Goal: Transaction & Acquisition: Download file/media

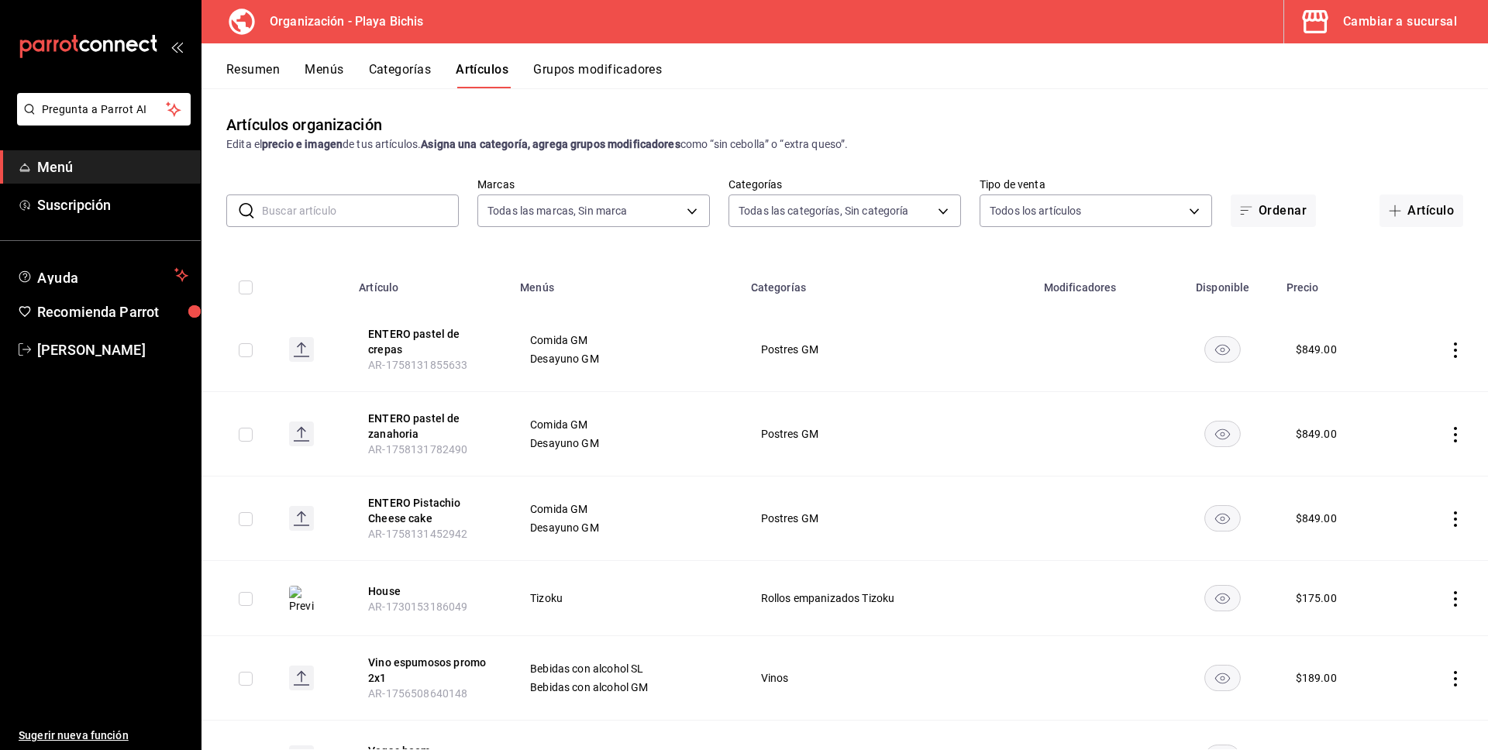
scroll to position [15097, 0]
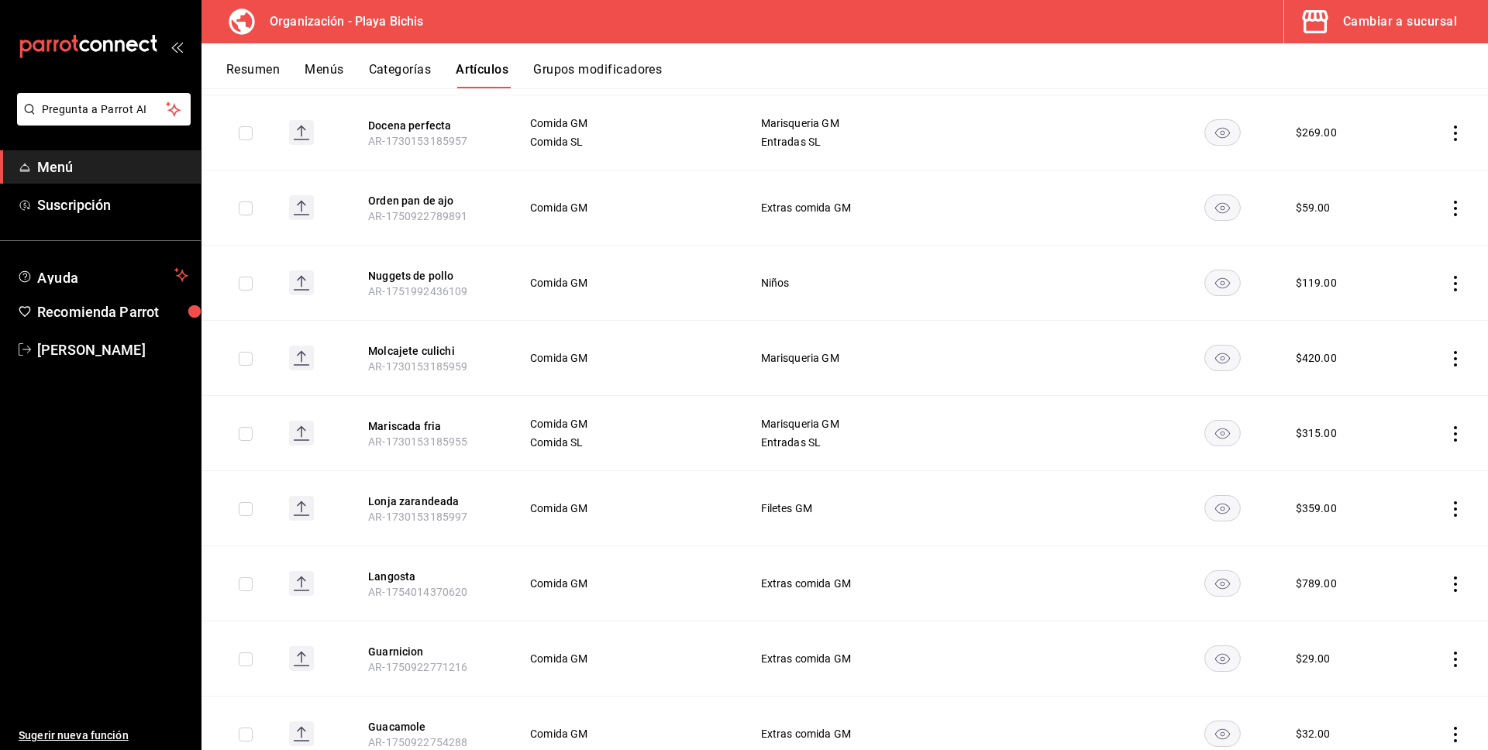
click at [177, 47] on icon "open_drawer_menu" at bounding box center [180, 48] width 7 height 12
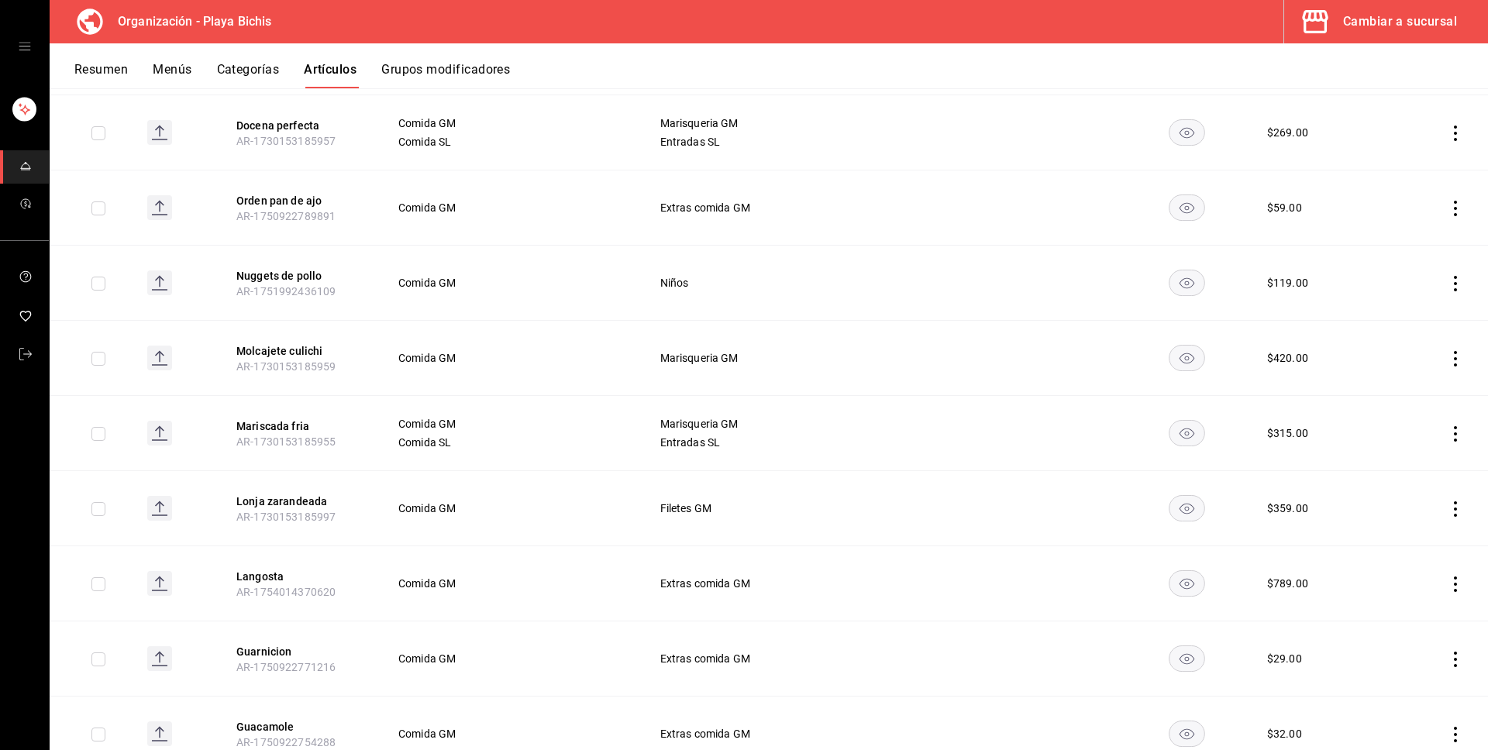
click at [94, 19] on icon at bounding box center [89, 21] width 31 height 31
click at [1404, 19] on div "Cambiar a sucursal" at bounding box center [1400, 22] width 114 height 22
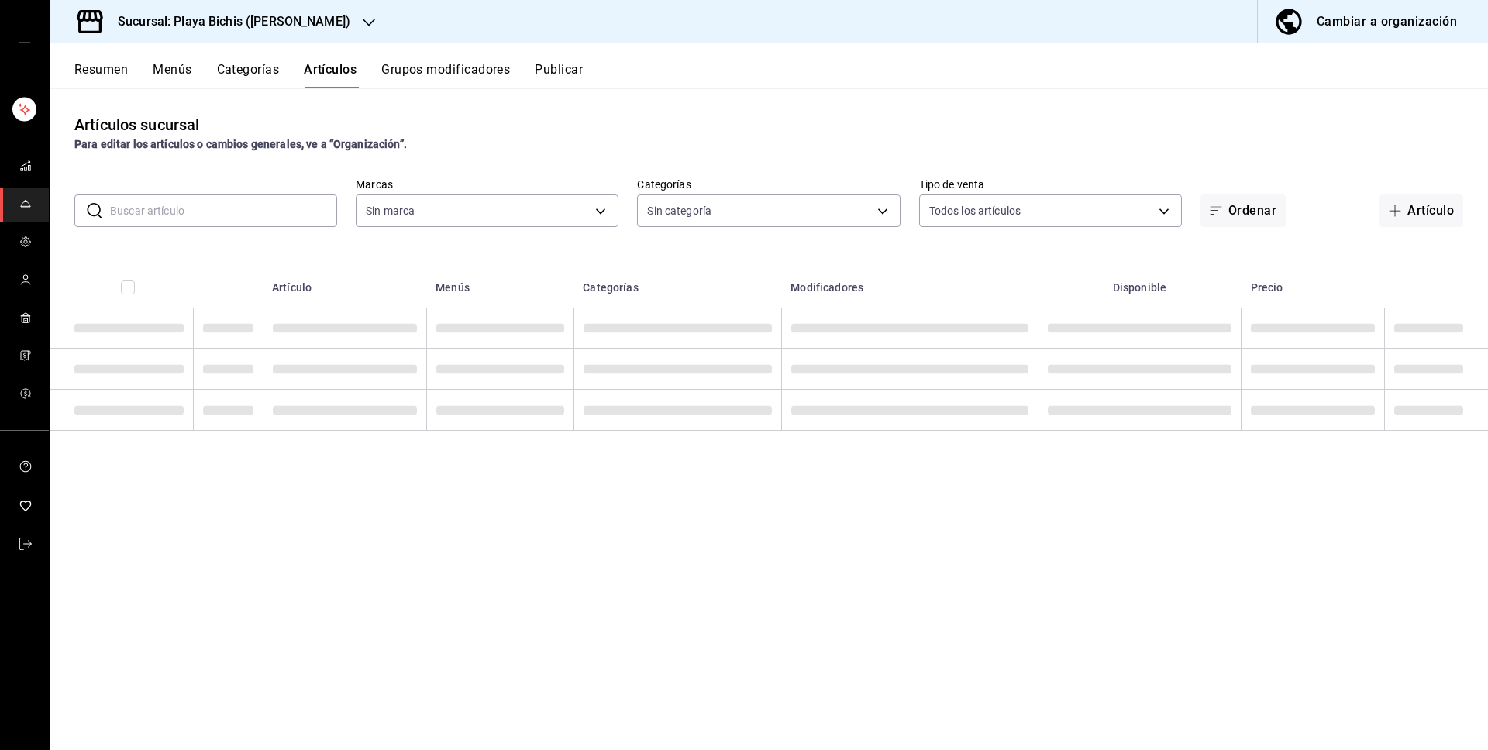
type input "4ba3d68a-2a71-4bf4-8272-d27f8f663470,fbc14f8a-a0c0-448e-9dac-7011cab8a3fb"
type input "4ddd3c40-5320-49b3-93d4-449b5d62c225,5e91fd5e-abed-42b1-b2d7-7ac7005a1993,89117…"
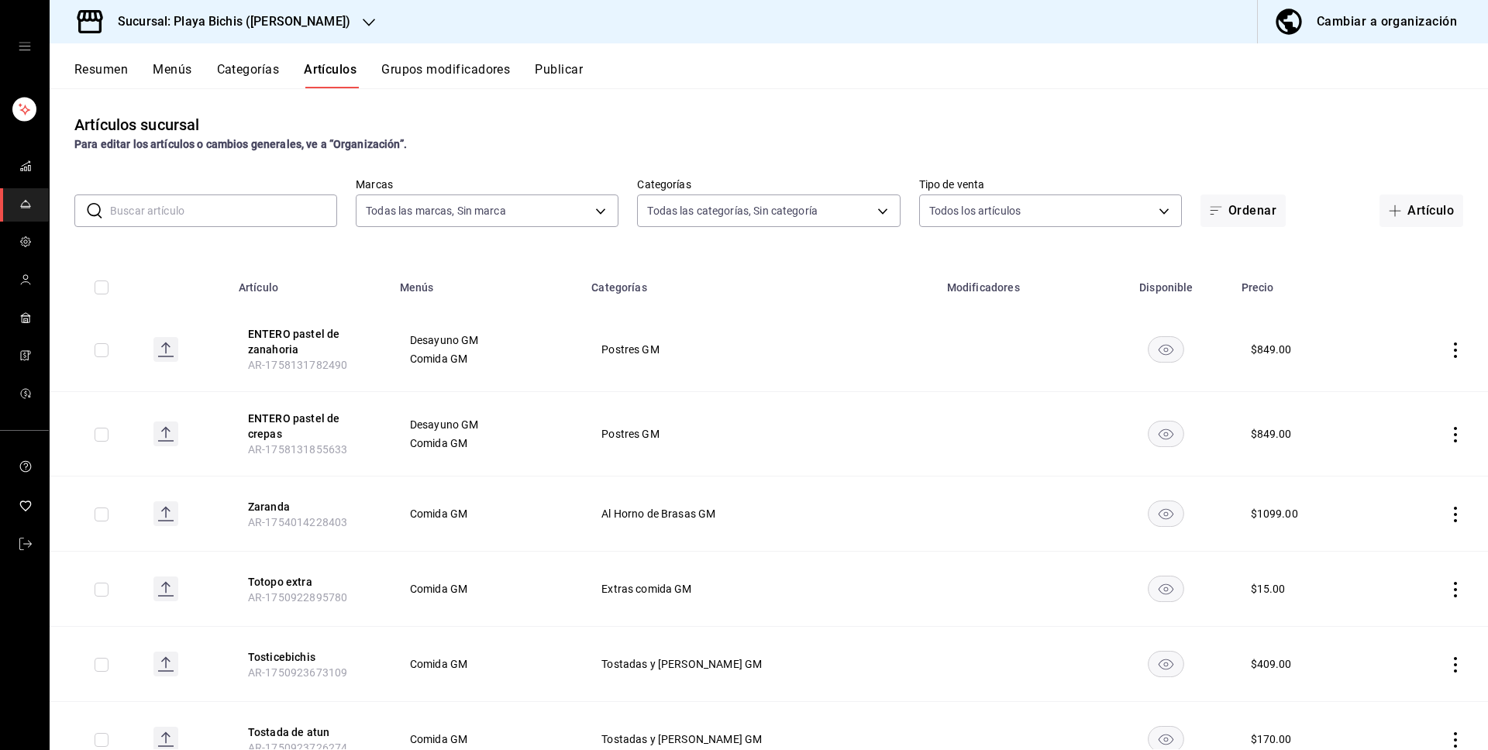
click at [27, 204] on icon "mailbox folders" at bounding box center [25, 204] width 12 height 12
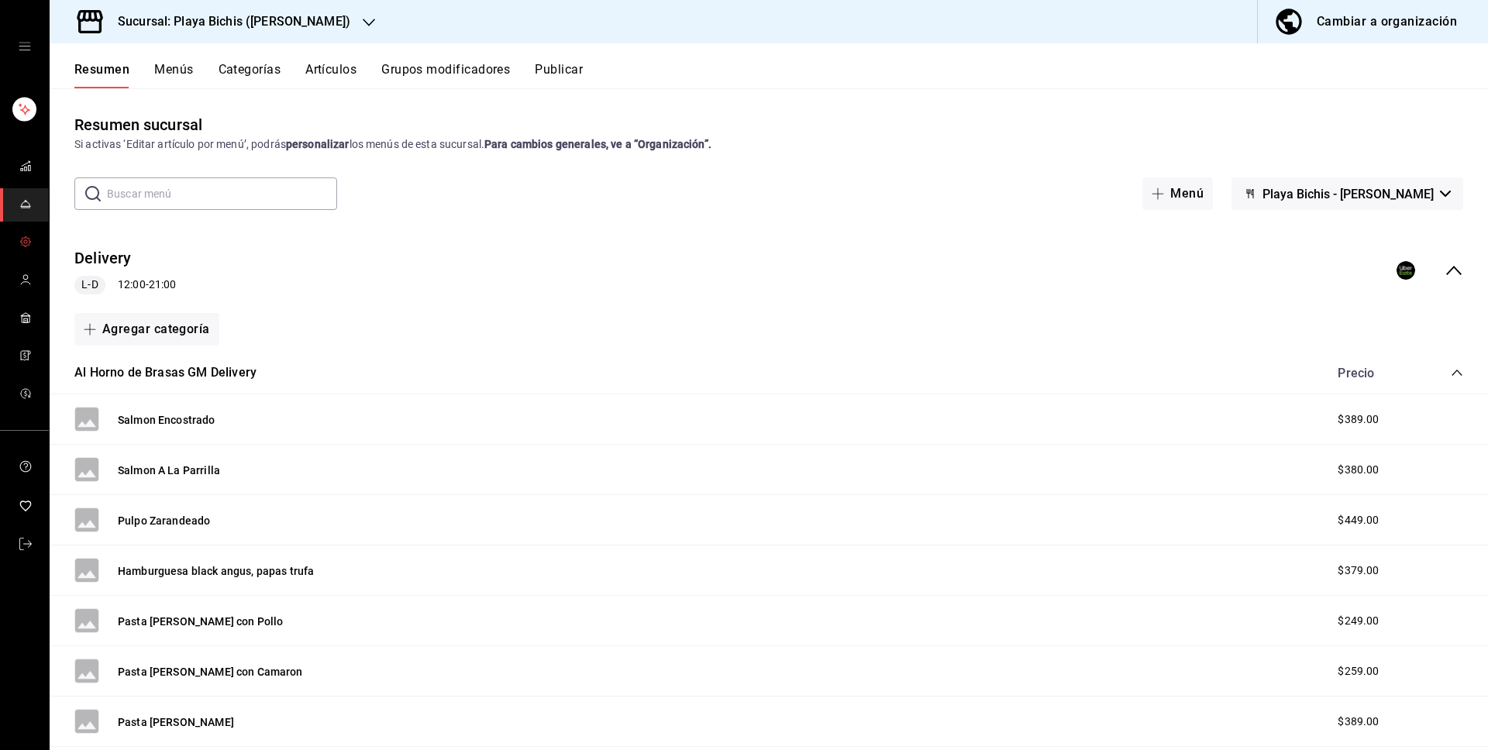
click at [28, 241] on icon "mailbox folders" at bounding box center [25, 242] width 12 height 12
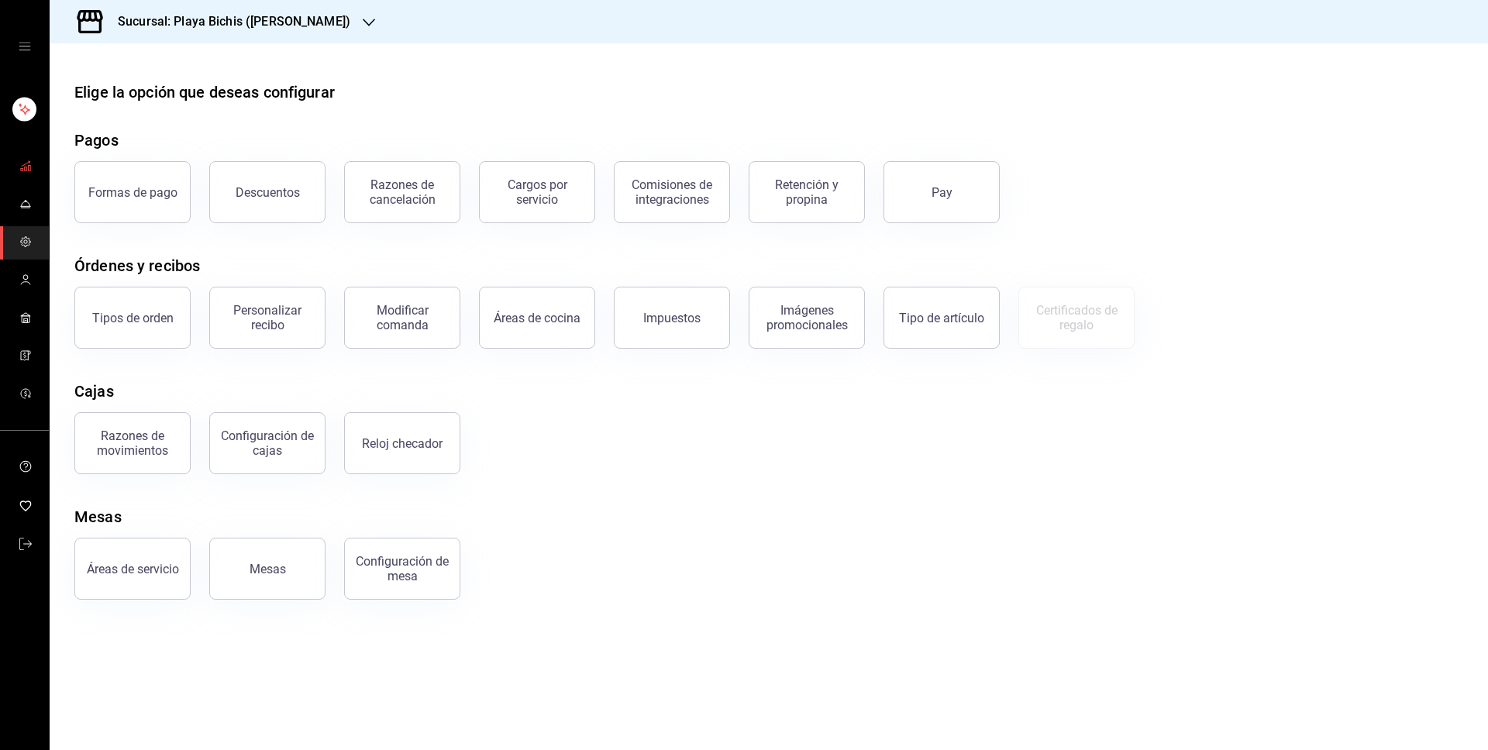
click at [28, 172] on span "mailbox folders" at bounding box center [25, 167] width 12 height 21
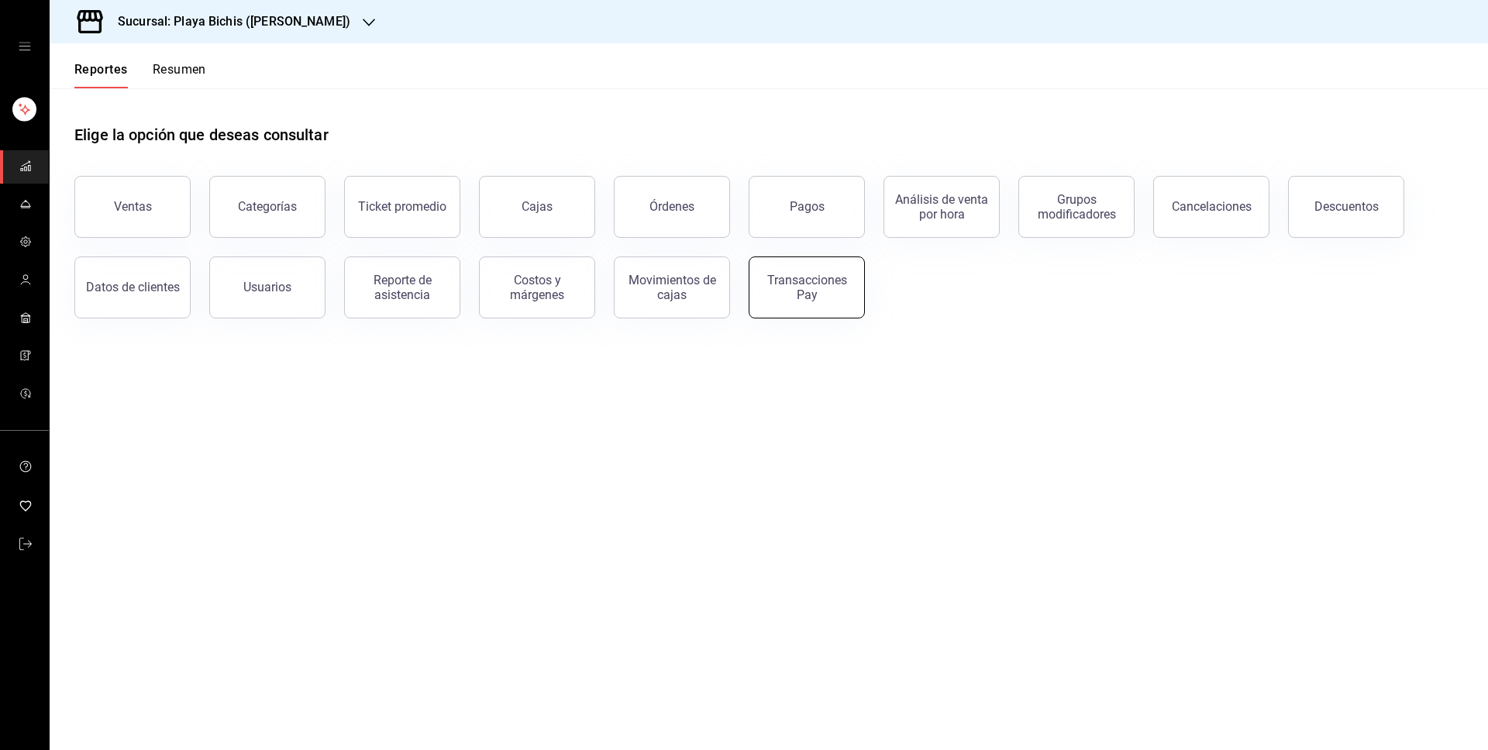
click at [831, 294] on div "Transacciones Pay" at bounding box center [807, 287] width 96 height 29
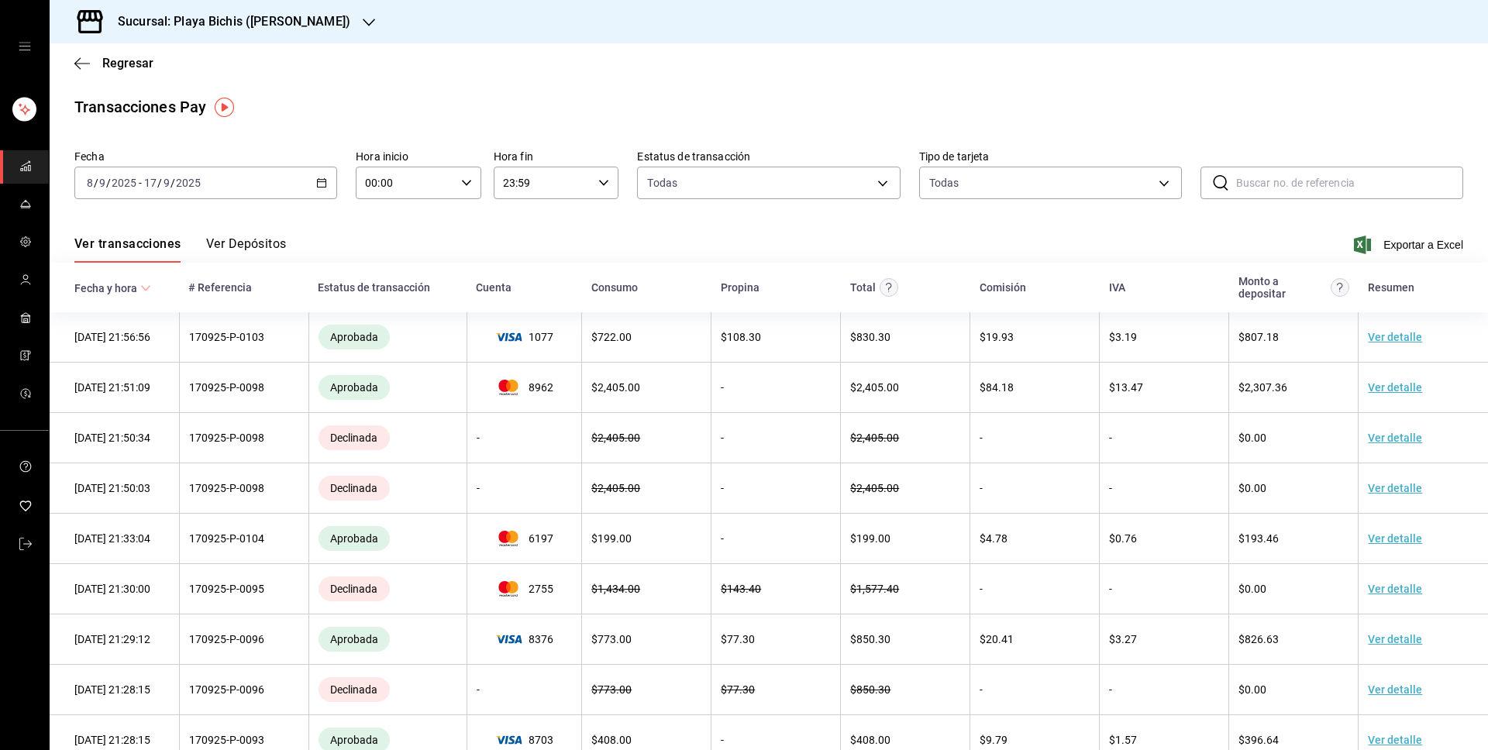
click at [248, 243] on button "Ver Depósitos" at bounding box center [246, 249] width 81 height 26
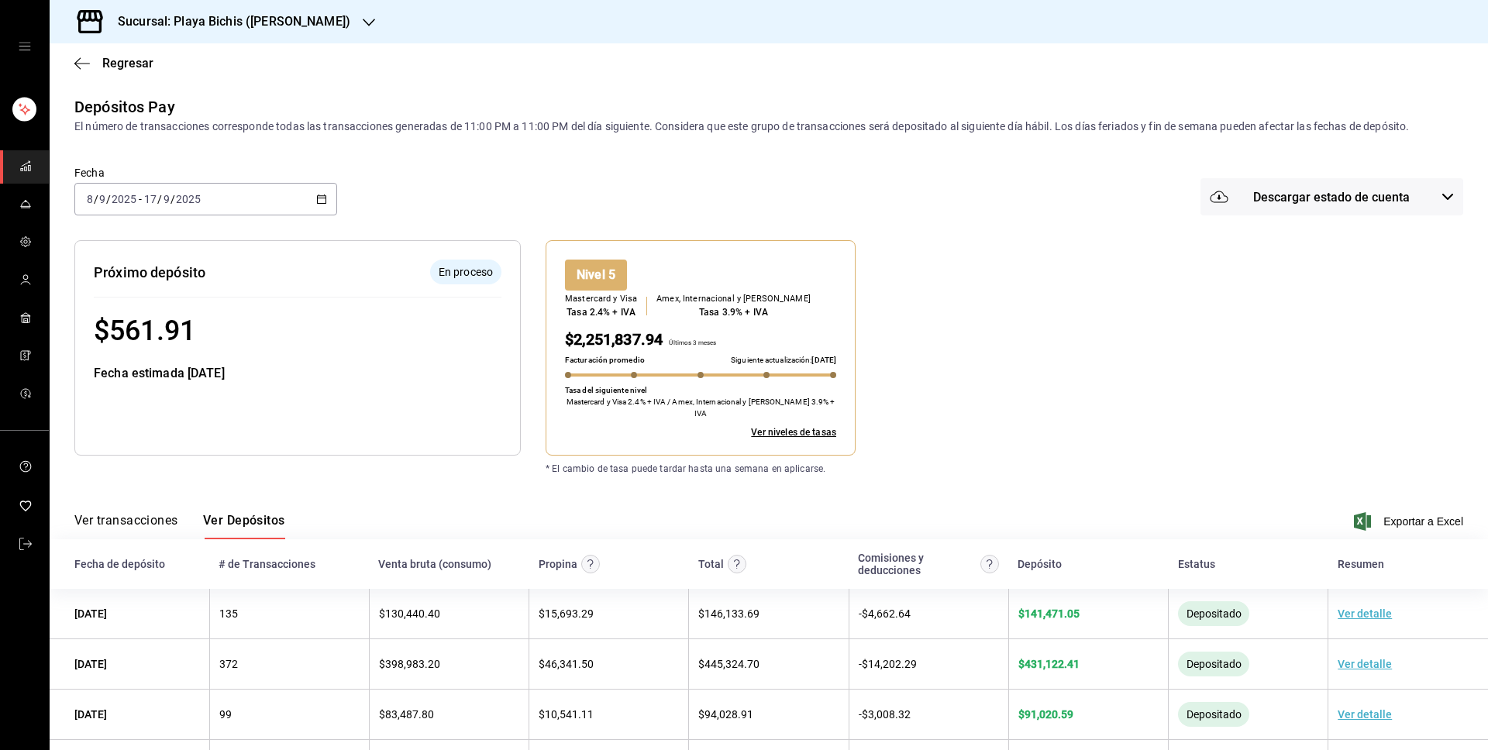
click at [123, 513] on button "Ver transacciones" at bounding box center [126, 526] width 104 height 26
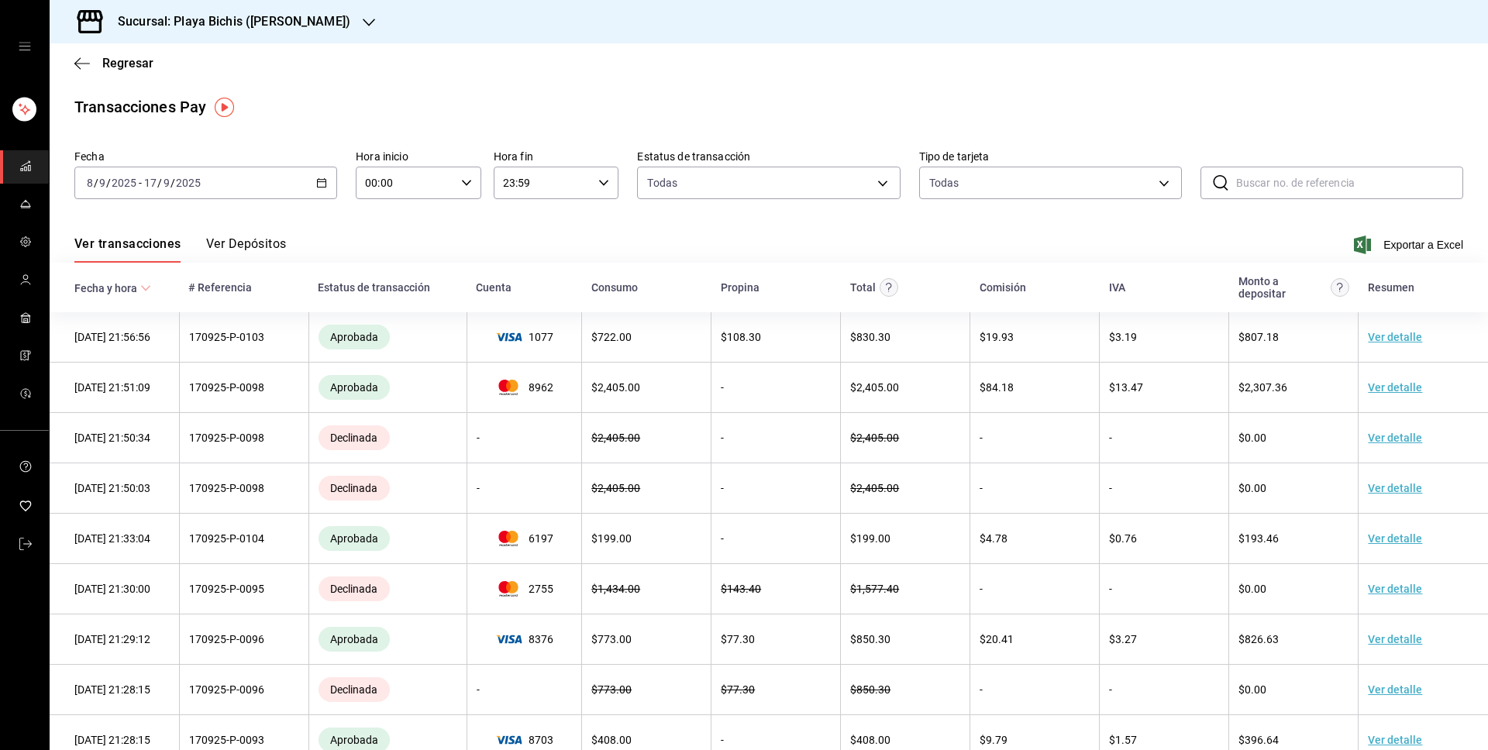
click at [225, 246] on button "Ver Depósitos" at bounding box center [246, 249] width 81 height 26
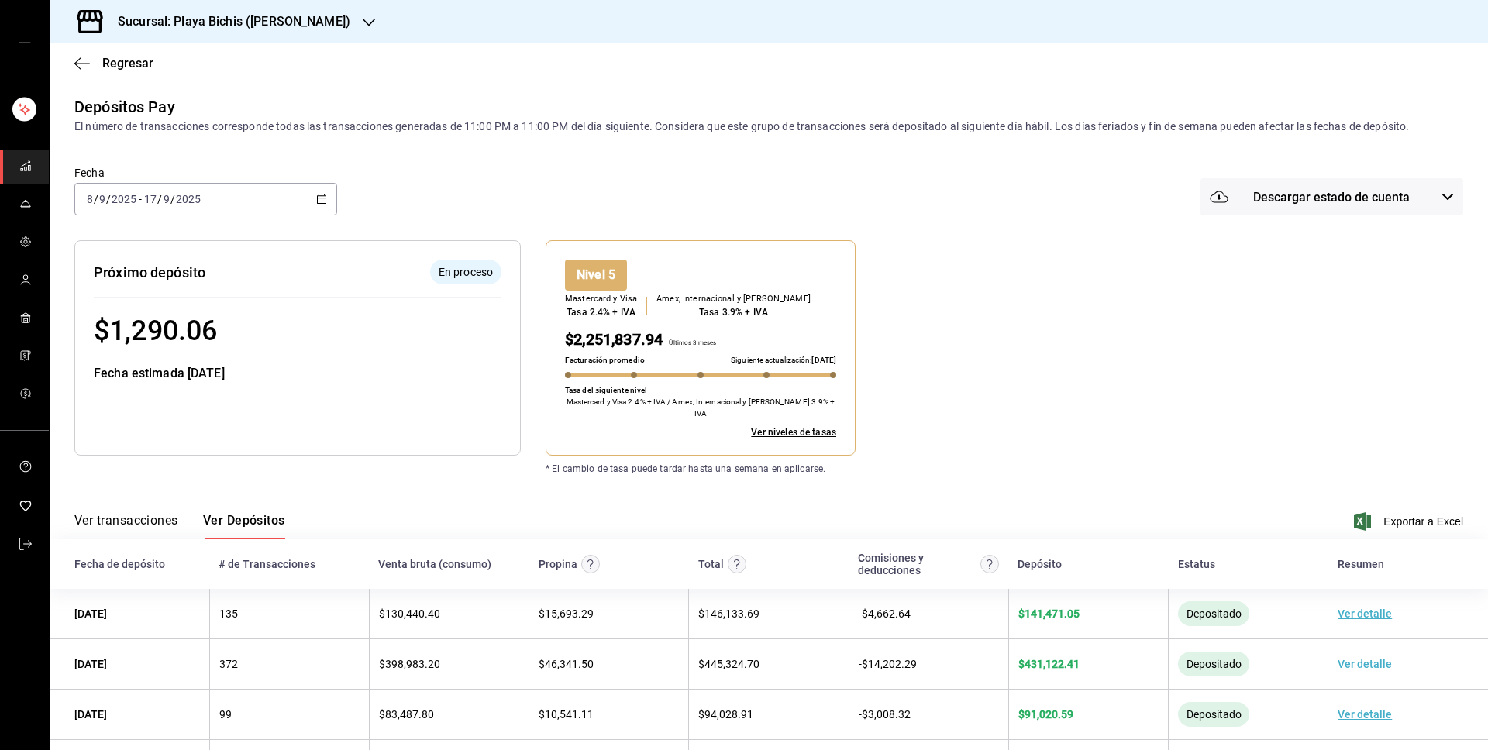
click at [322, 195] on icon "button" at bounding box center [321, 199] width 11 height 11
click at [154, 252] on span "Hoy" at bounding box center [148, 246] width 120 height 16
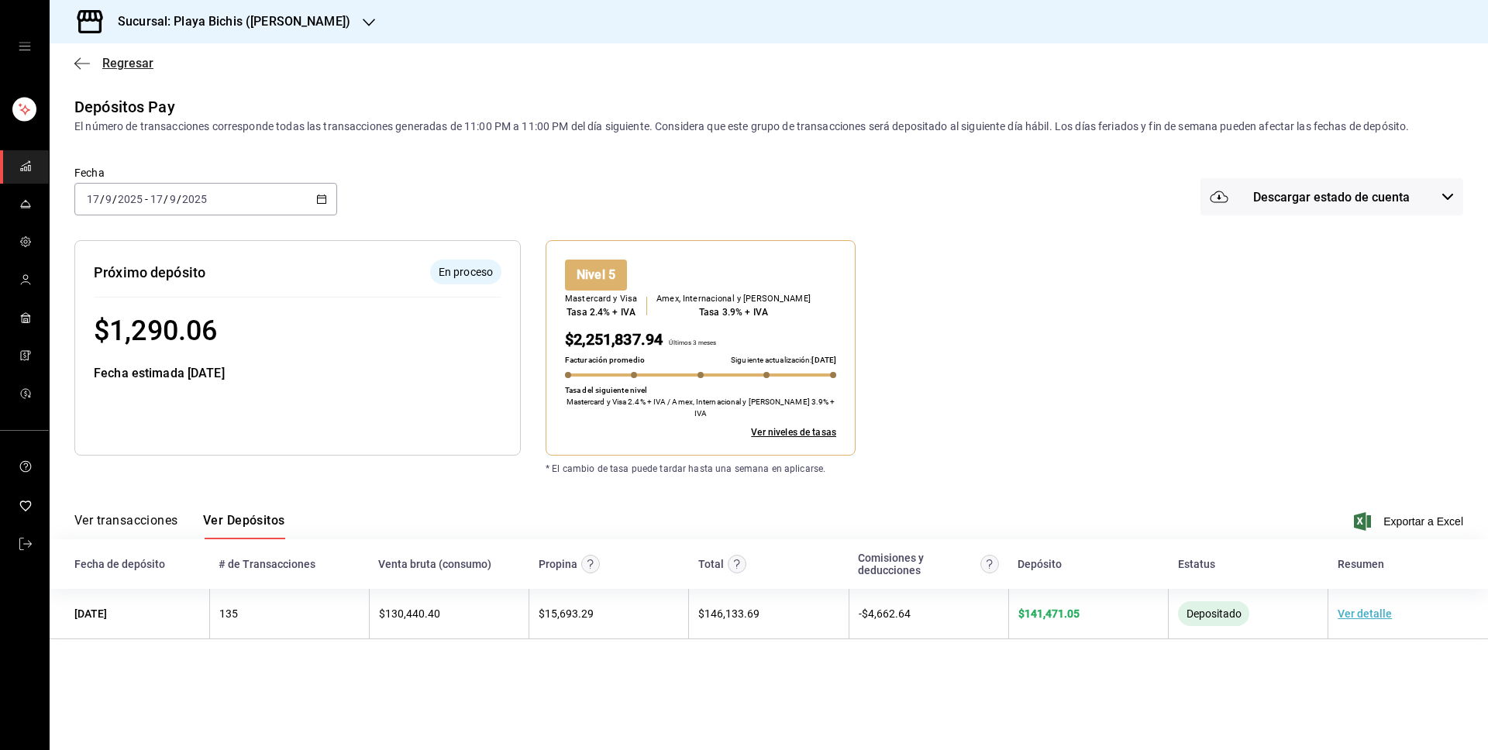
click at [78, 60] on icon "button" at bounding box center [81, 64] width 15 height 14
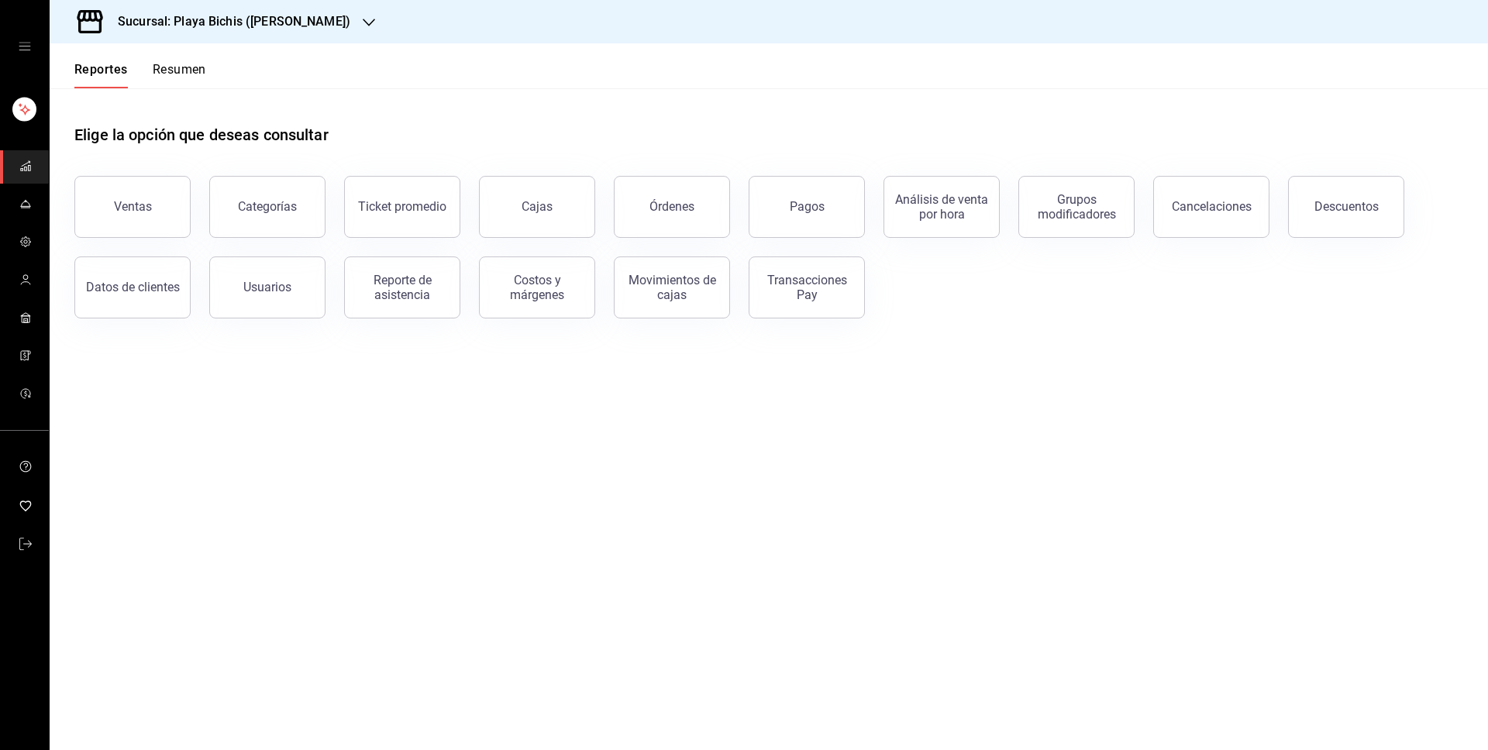
click at [788, 197] on button "Pagos" at bounding box center [807, 207] width 116 height 62
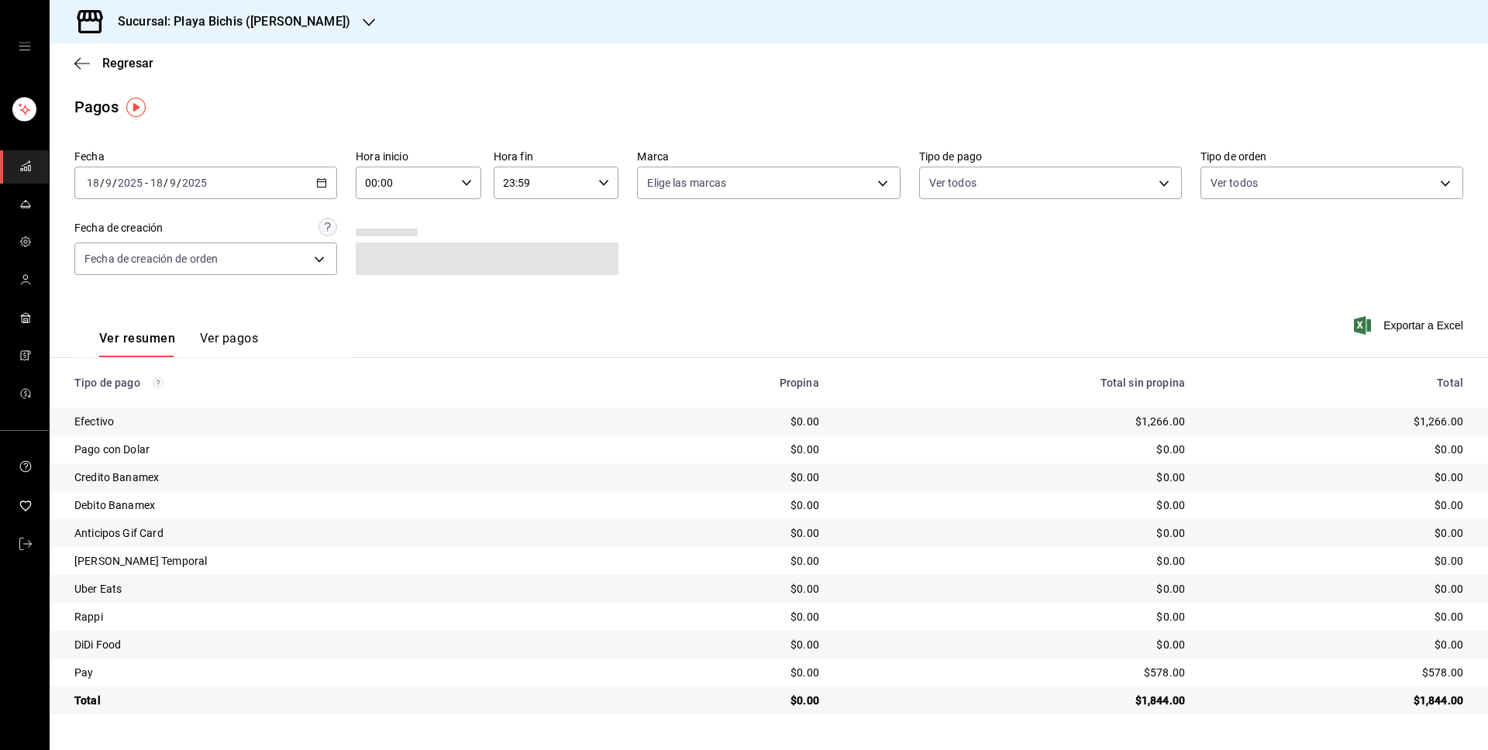
click at [320, 178] on icon "button" at bounding box center [321, 182] width 11 height 11
click at [156, 267] on span "Ayer" at bounding box center [148, 265] width 120 height 16
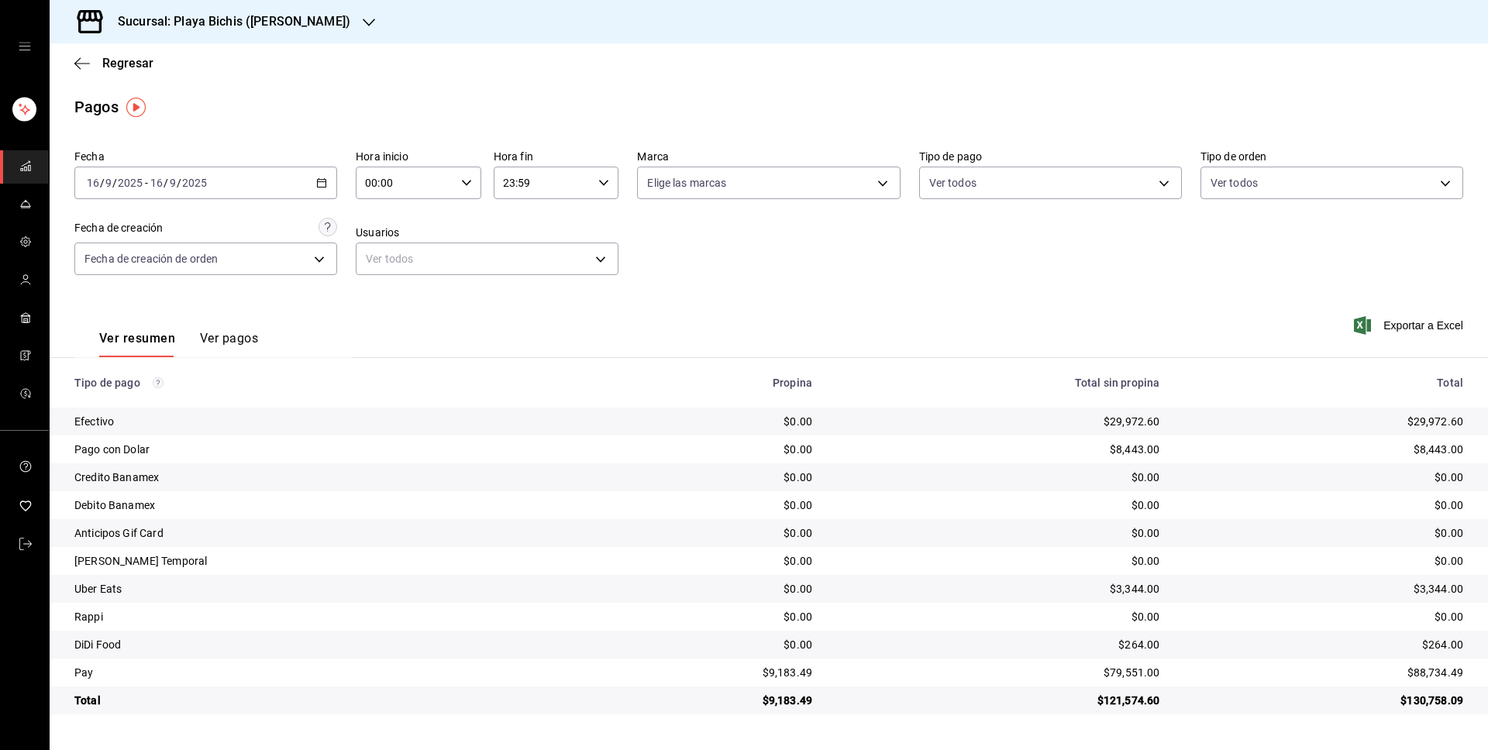
click at [324, 178] on icon "button" at bounding box center [321, 182] width 11 height 11
click at [152, 402] on span "Rango de fechas" at bounding box center [148, 404] width 120 height 16
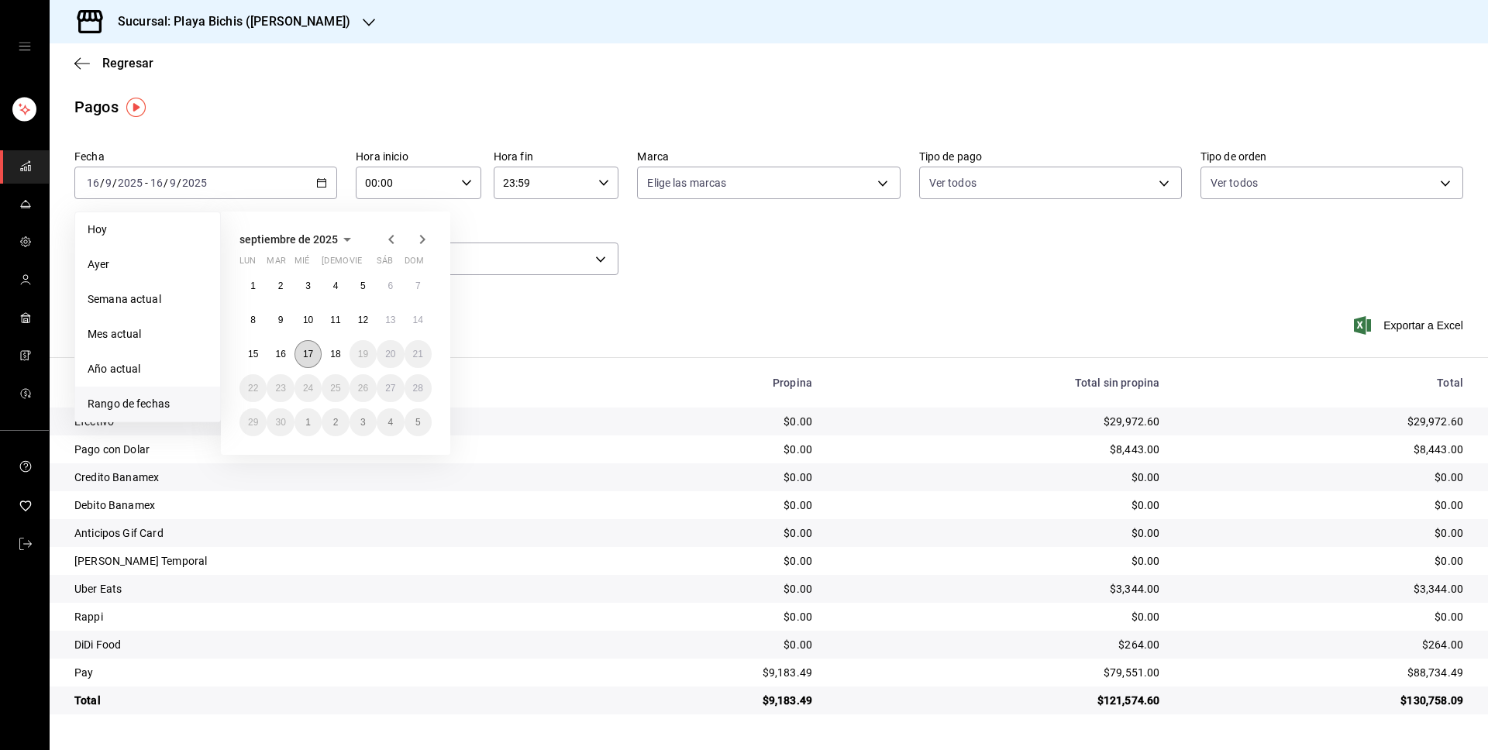
click at [319, 356] on button "17" at bounding box center [307, 354] width 27 height 28
click at [336, 355] on abbr "18" at bounding box center [335, 354] width 10 height 11
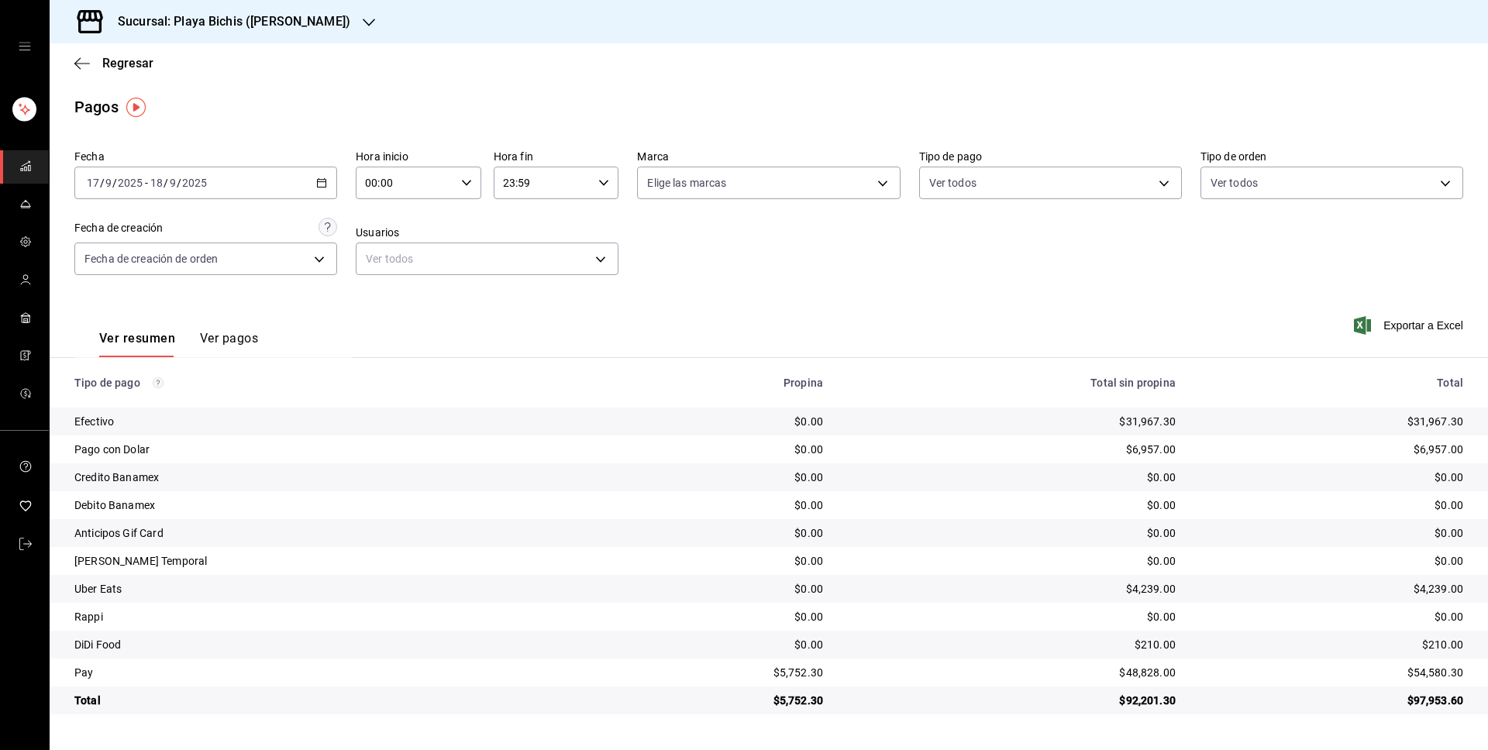
click at [550, 330] on div "Ver resumen Ver pagos Exportar a Excel" at bounding box center [769, 335] width 1438 height 82
click at [561, 296] on div "Ver resumen Ver pagos Exportar a Excel" at bounding box center [769, 335] width 1438 height 82
click at [301, 250] on body "Sucursal: Playa Bichis (Gomez Morin) Regresar Pagos Fecha 2025-09-17 17 / 9 / 2…" at bounding box center [744, 375] width 1488 height 750
click at [119, 58] on div at bounding box center [744, 375] width 1488 height 750
click at [82, 65] on icon "button" at bounding box center [81, 64] width 15 height 14
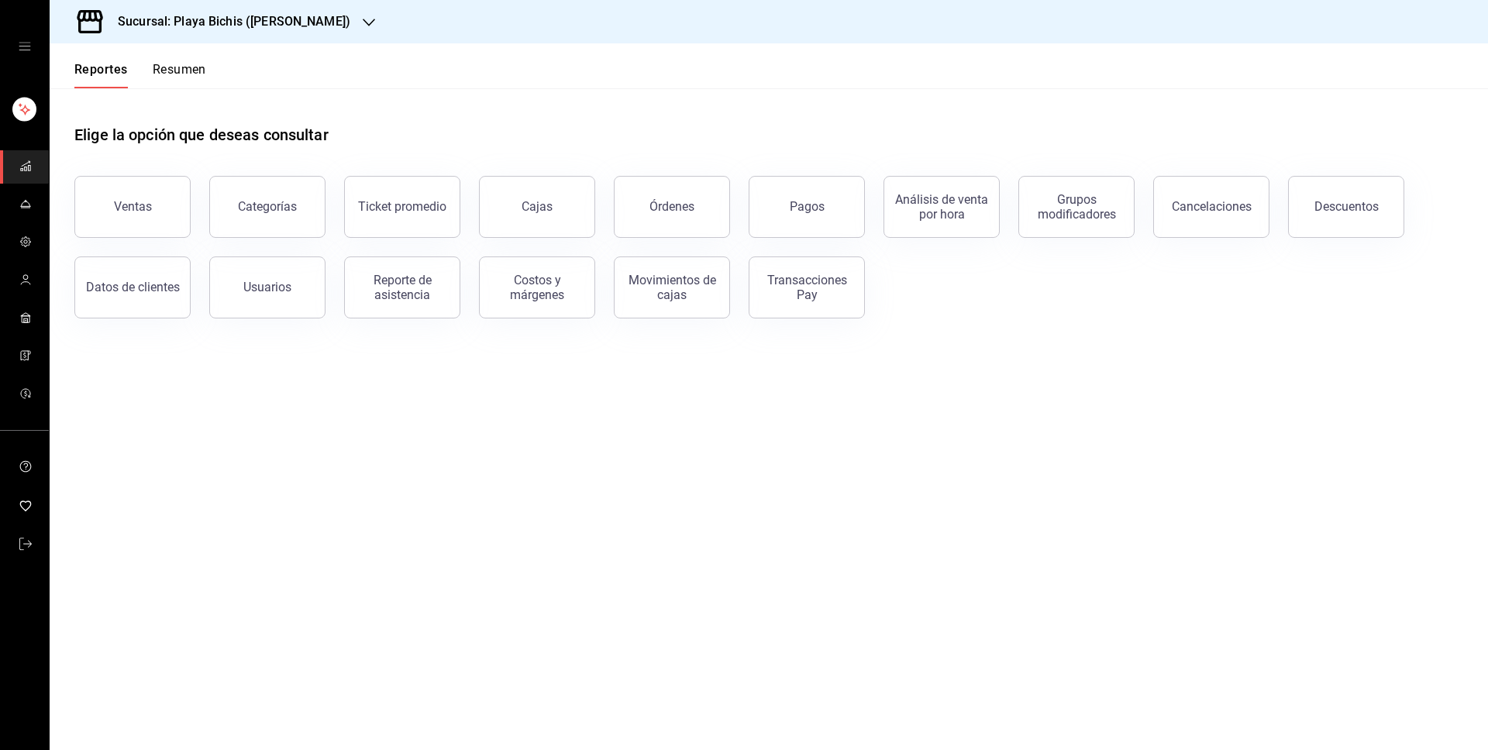
click at [28, 49] on icon "open drawer" at bounding box center [25, 46] width 12 height 12
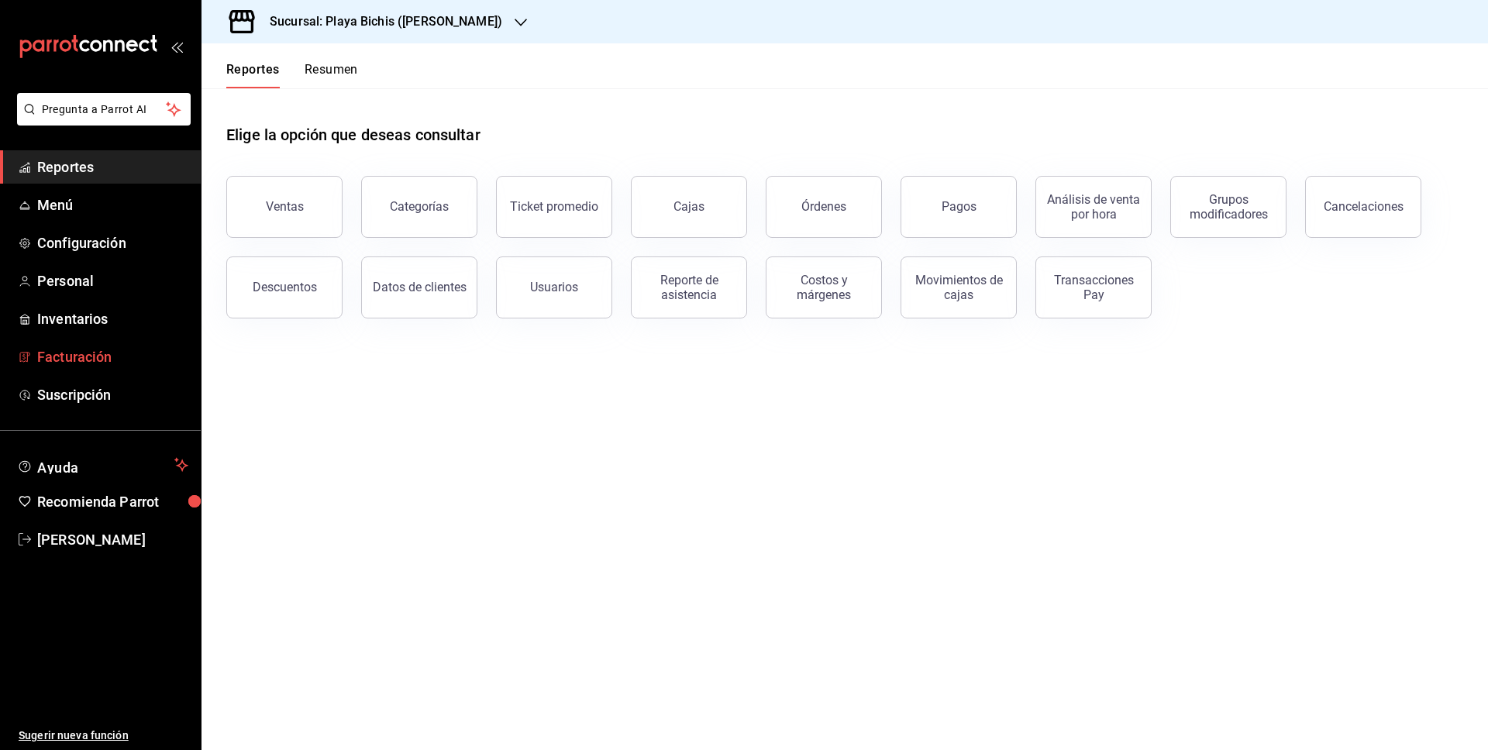
click at [126, 356] on span "Facturación" at bounding box center [112, 356] width 151 height 21
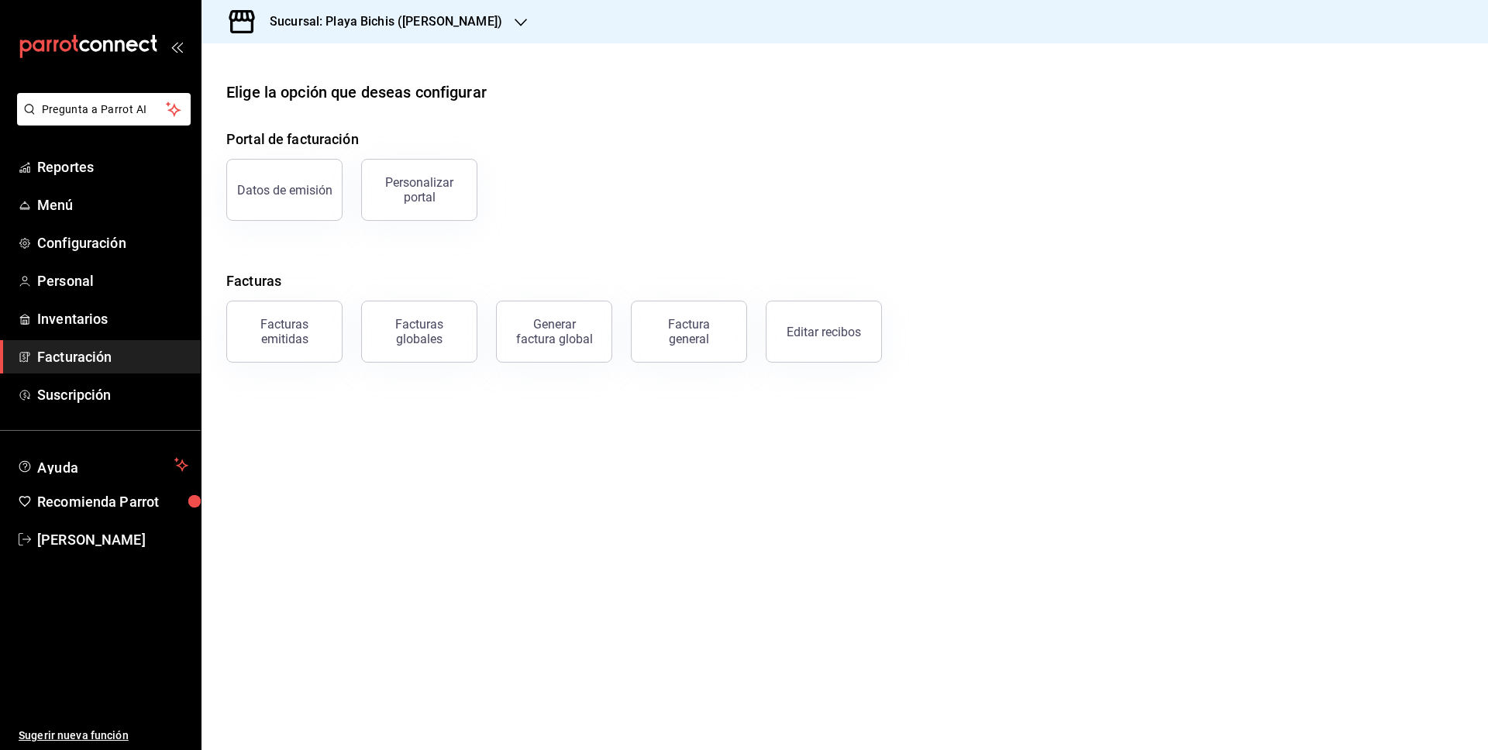
click at [263, 347] on button "Facturas emitidas" at bounding box center [284, 332] width 116 height 62
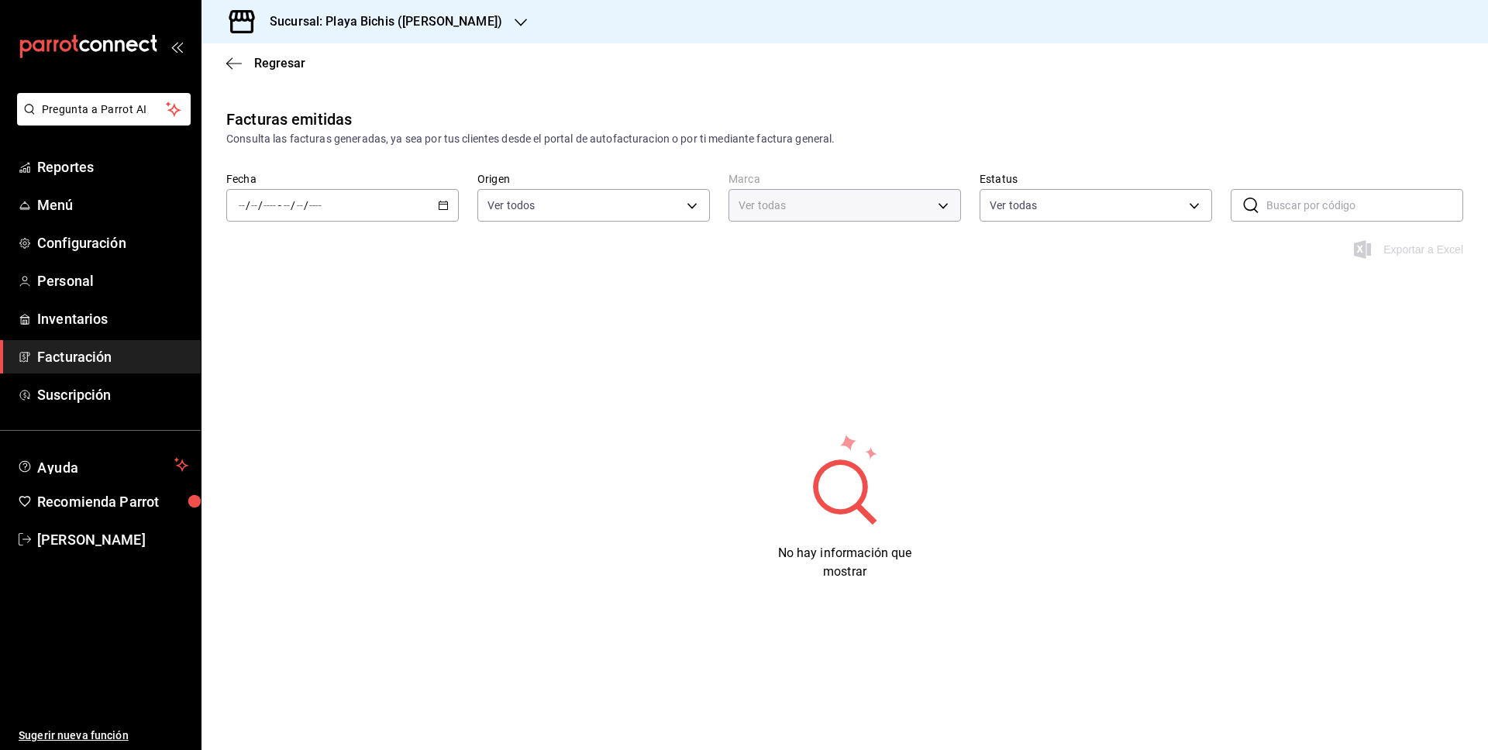
type input "4ba3d68a-2a71-4bf4-8272-d27f8f663470,fbc14f8a-a0c0-448e-9dac-7011cab8a3fb"
click at [1345, 217] on input "text" at bounding box center [1364, 205] width 197 height 31
paste input "270825-P-0086"
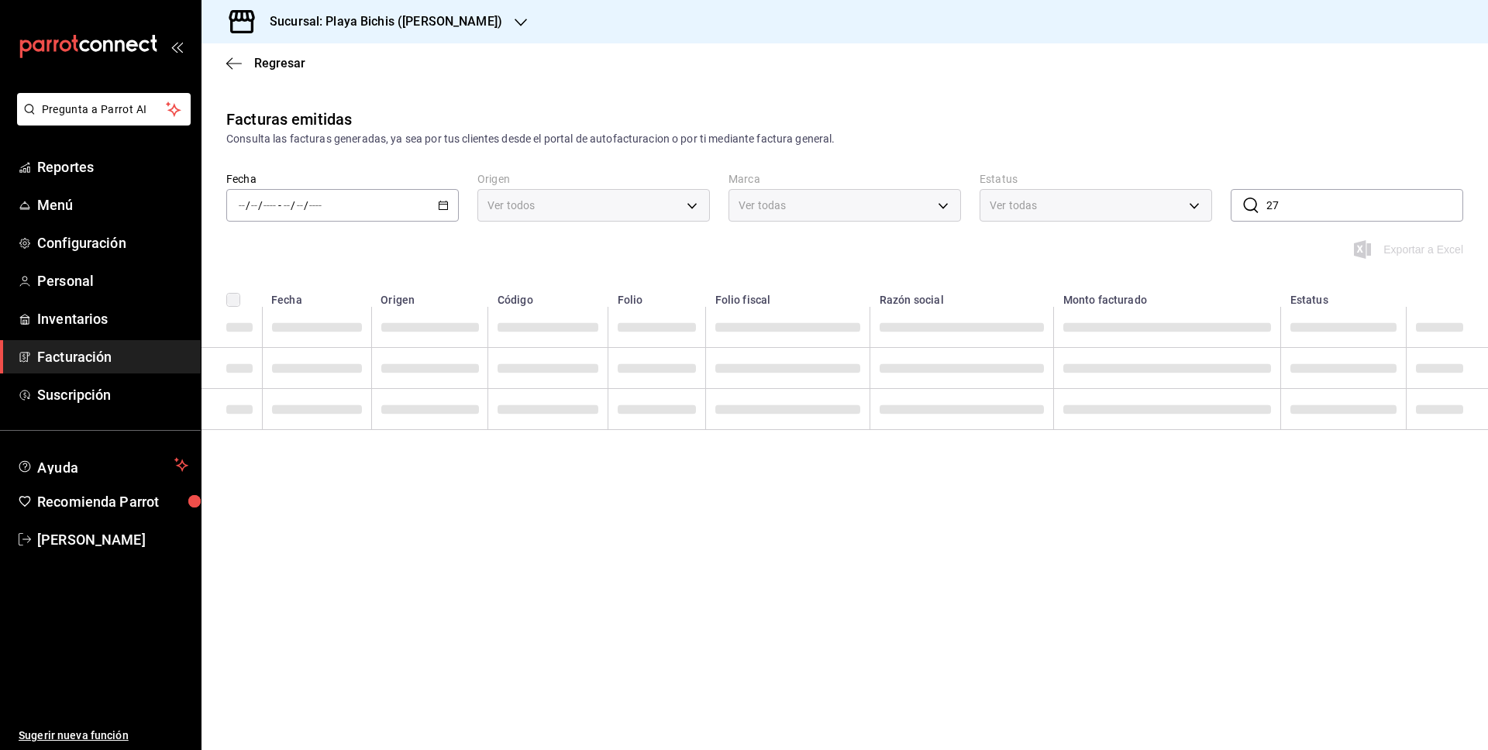
type input "2"
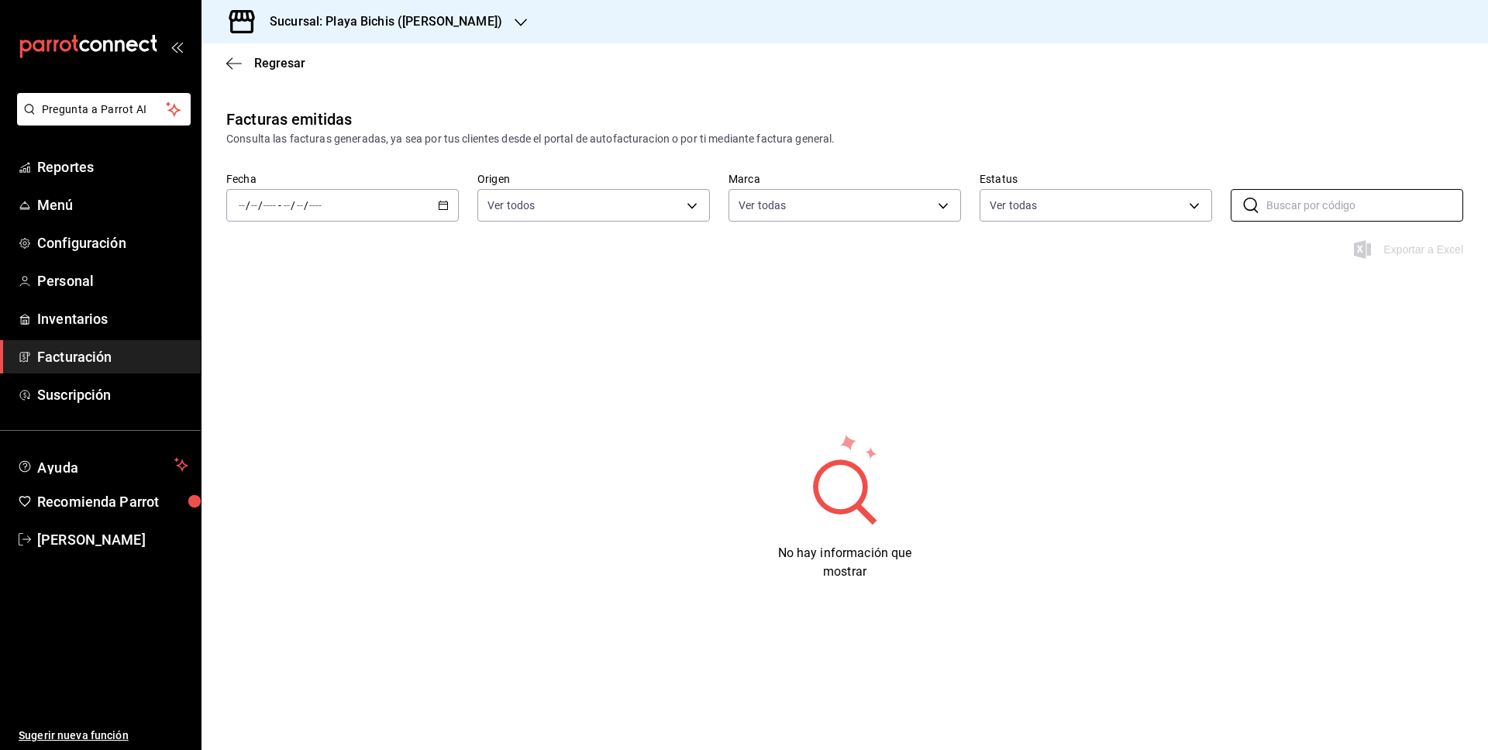
click at [446, 205] on icon "button" at bounding box center [443, 205] width 11 height 11
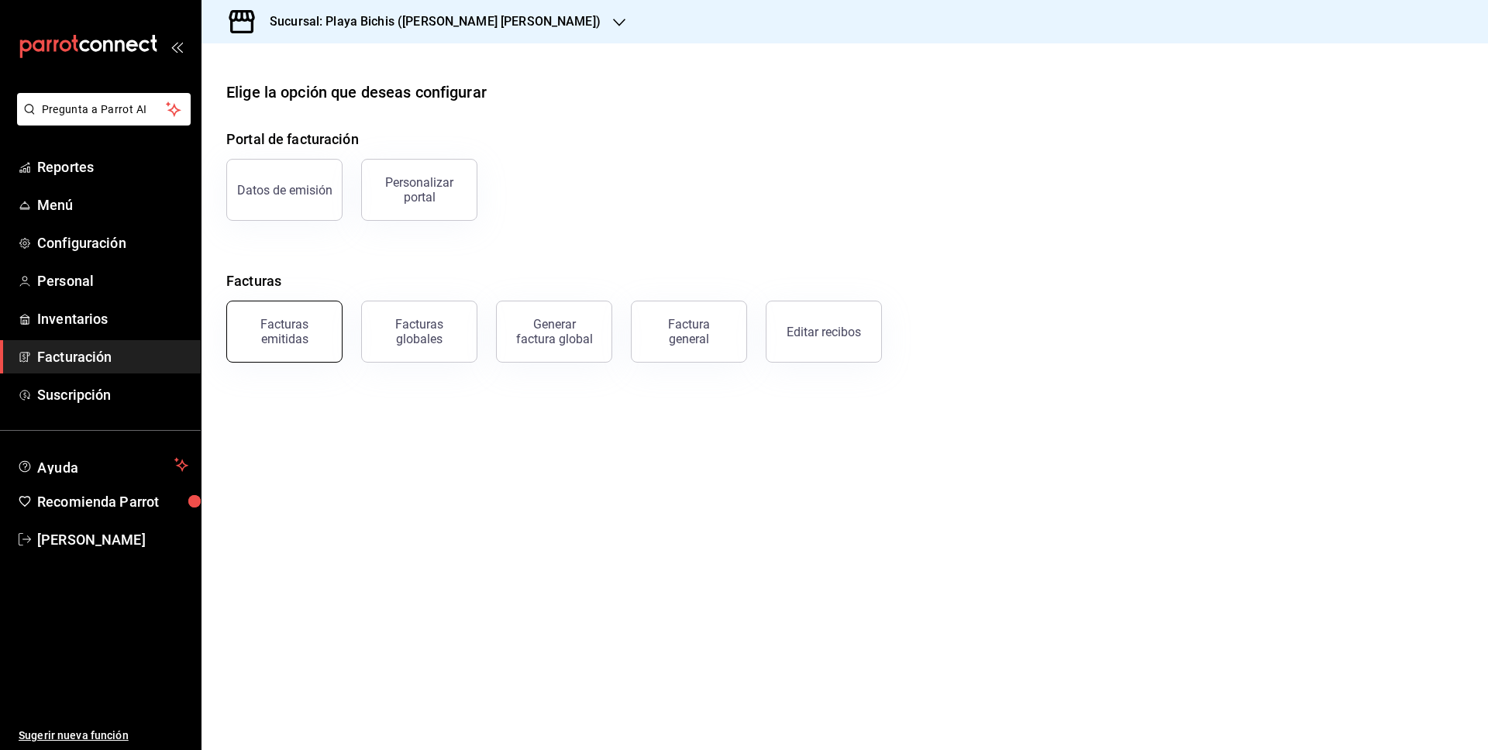
click at [253, 336] on div "Facturas emitidas" at bounding box center [284, 331] width 96 height 29
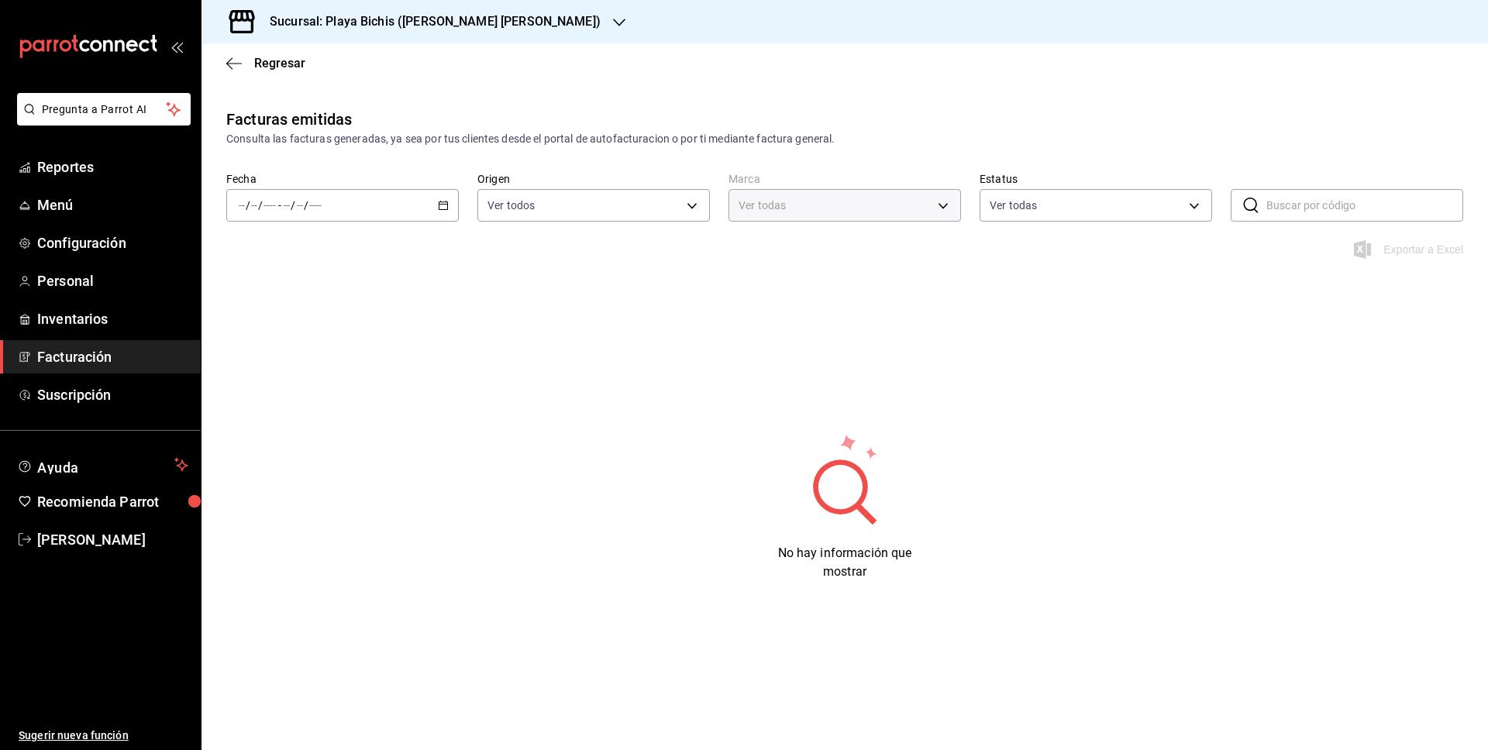
type input "4ba3d68a-2a71-4bf4-8272-d27f8f663470,fbc14f8a-a0c0-448e-9dac-7011cab8a3fb"
click at [438, 206] on icon "button" at bounding box center [443, 205] width 11 height 11
click at [308, 430] on span "Rango de fechas" at bounding box center [299, 426] width 120 height 16
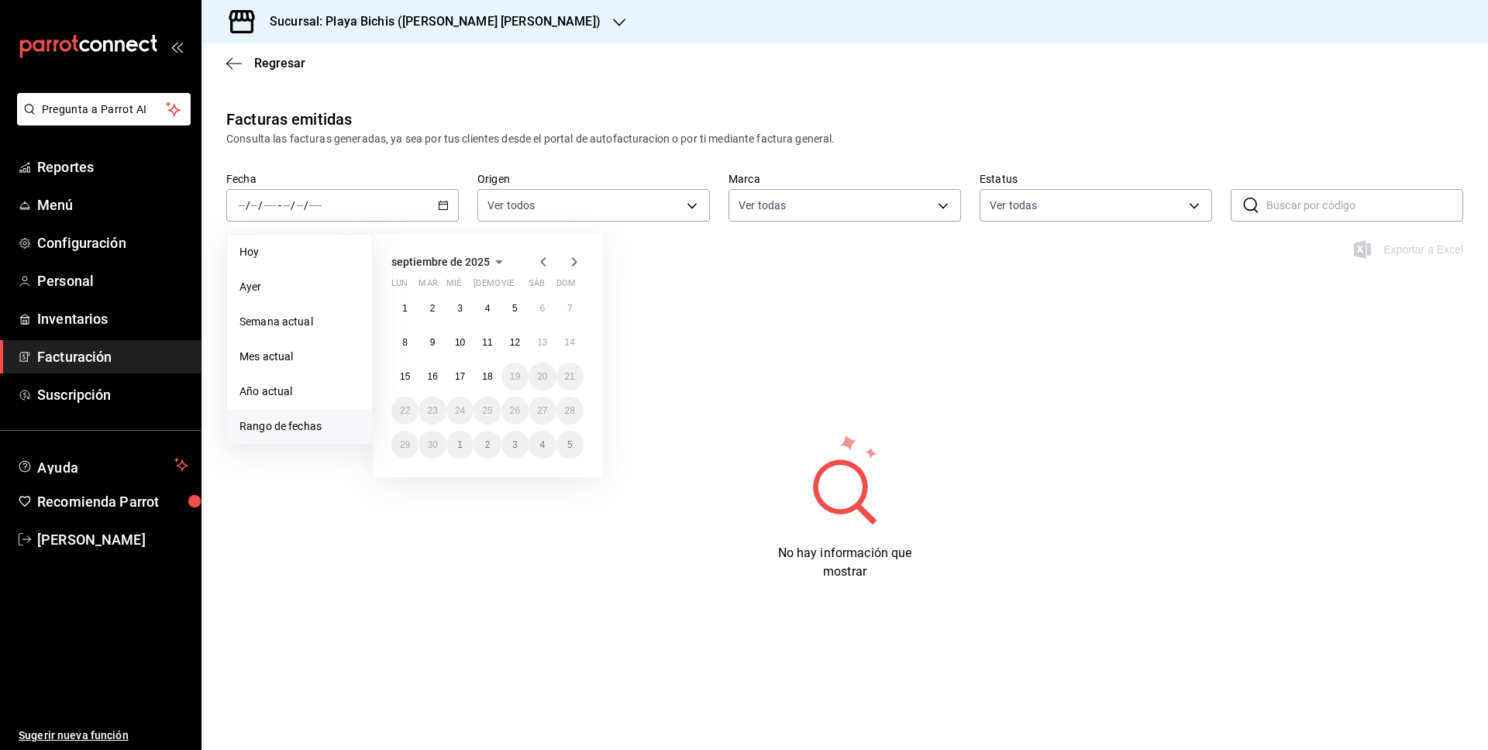
click at [549, 267] on icon "button" at bounding box center [543, 262] width 19 height 19
click at [455, 446] on abbr "27" at bounding box center [460, 444] width 10 height 11
click at [456, 446] on abbr "27" at bounding box center [460, 444] width 10 height 11
click at [456, 446] on div "Facturas emitidas Consulta las facturas generadas, ya sea por tus clientes desd…" at bounding box center [844, 376] width 1286 height 536
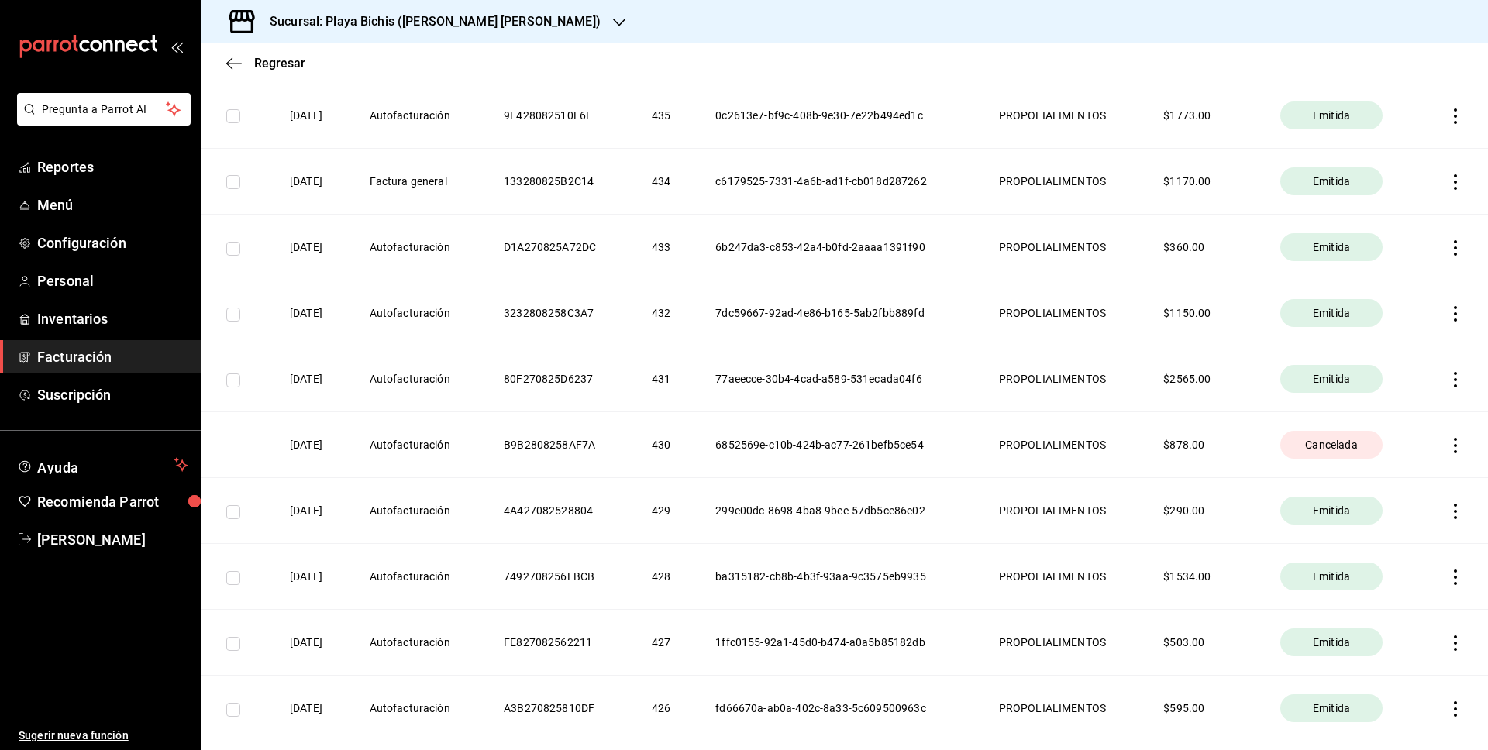
scroll to position [336, 0]
click at [1453, 441] on icon "button" at bounding box center [1455, 444] width 15 height 15
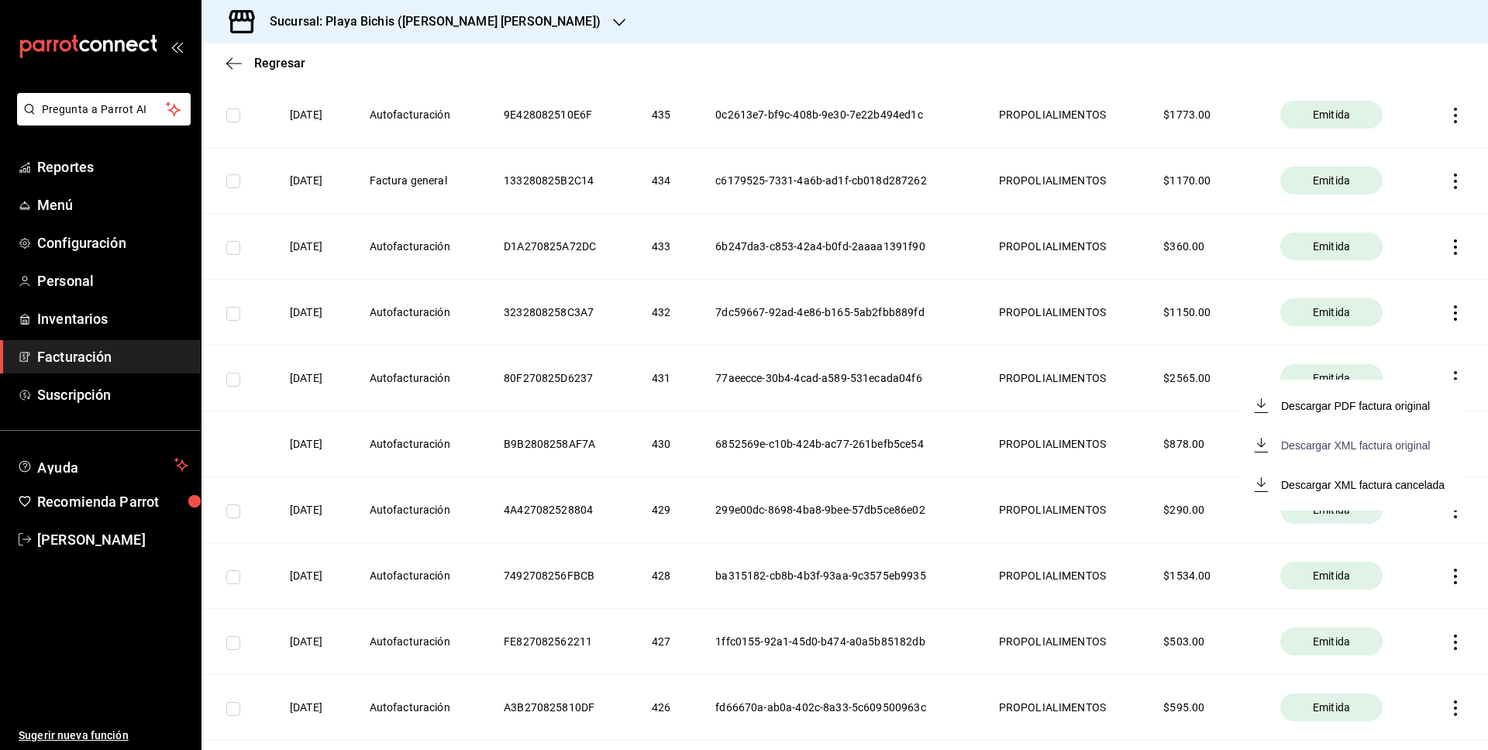
click at [1415, 449] on div "Descargar XML factura original" at bounding box center [1355, 445] width 149 height 12
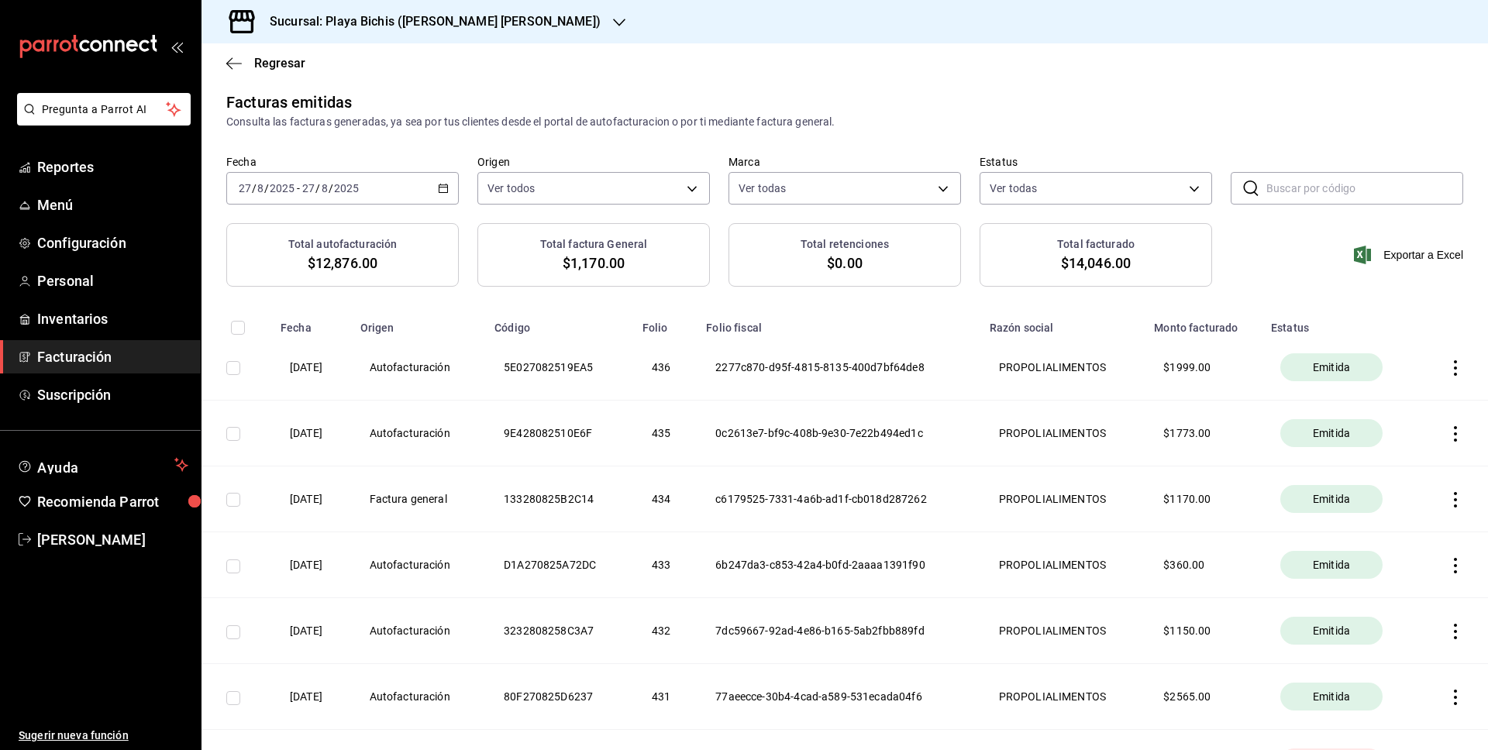
scroll to position [0, 0]
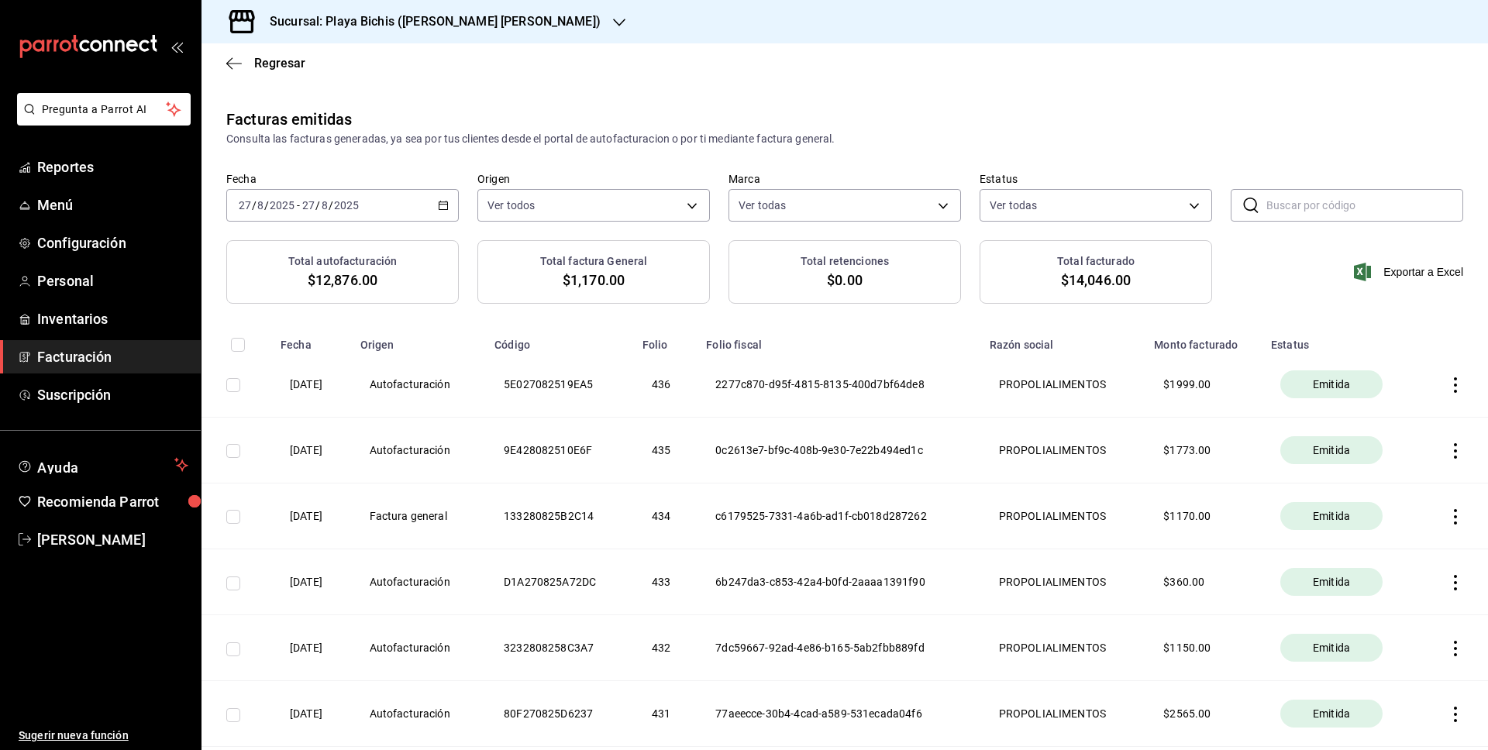
click at [445, 210] on icon "button" at bounding box center [443, 205] width 11 height 11
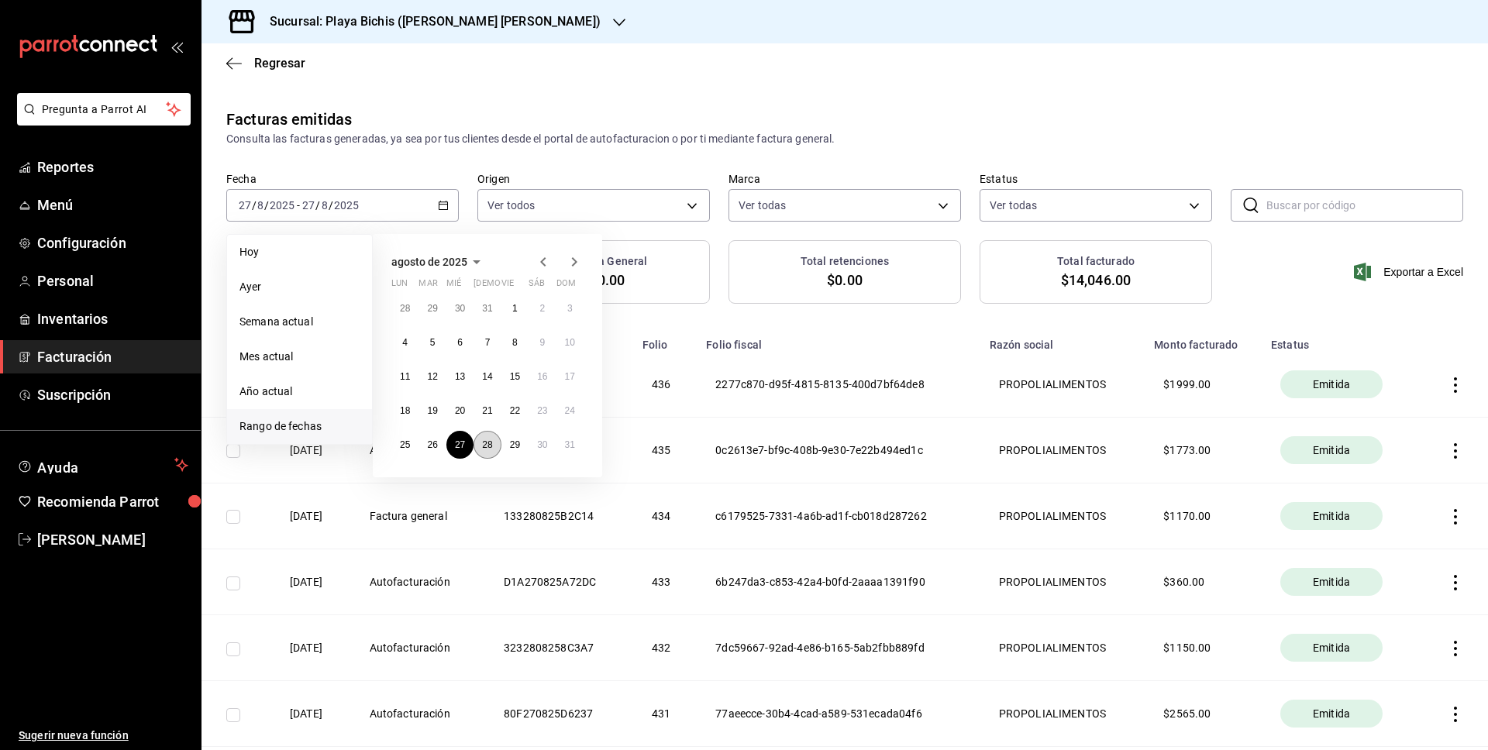
click at [487, 443] on abbr "28" at bounding box center [487, 444] width 10 height 11
click at [486, 443] on abbr "28" at bounding box center [487, 444] width 10 height 11
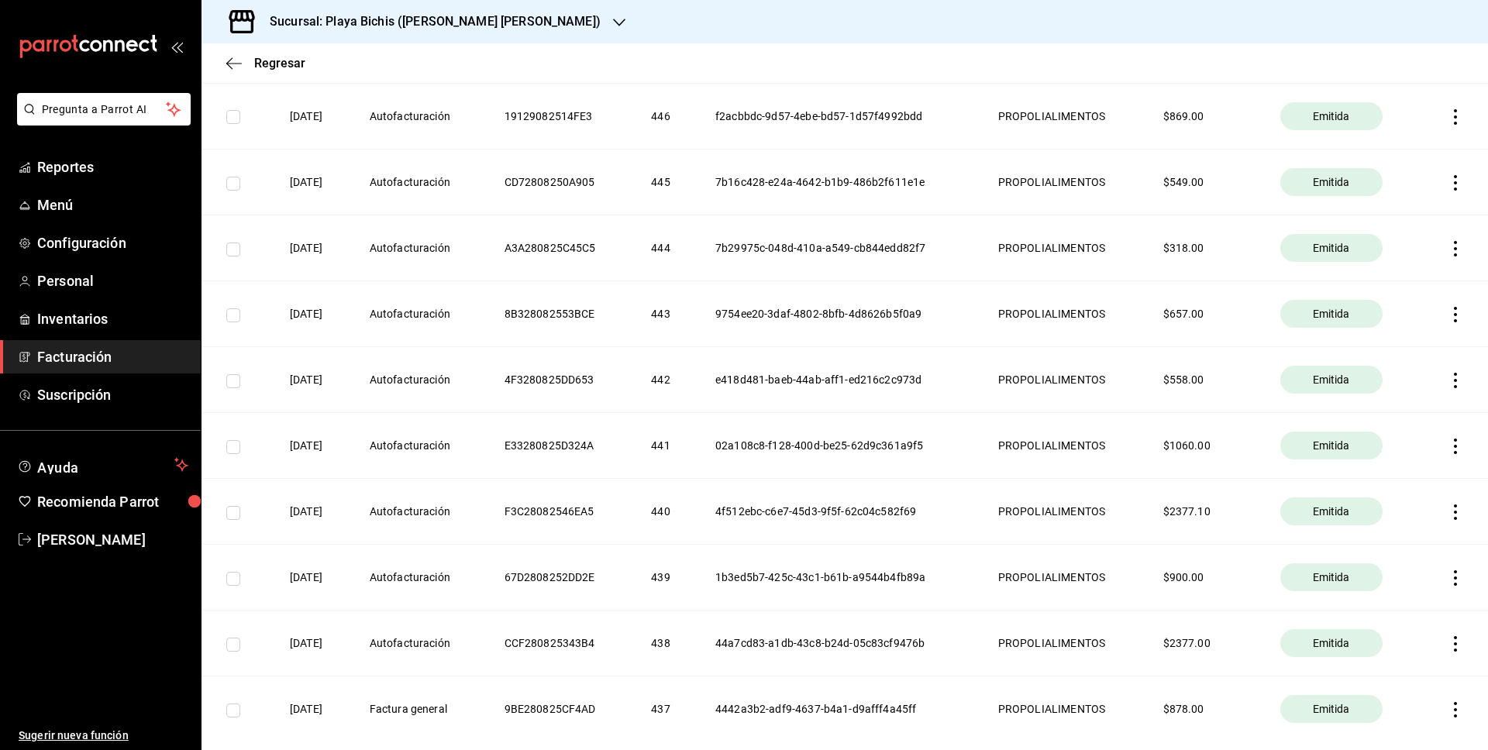
scroll to position [478, 0]
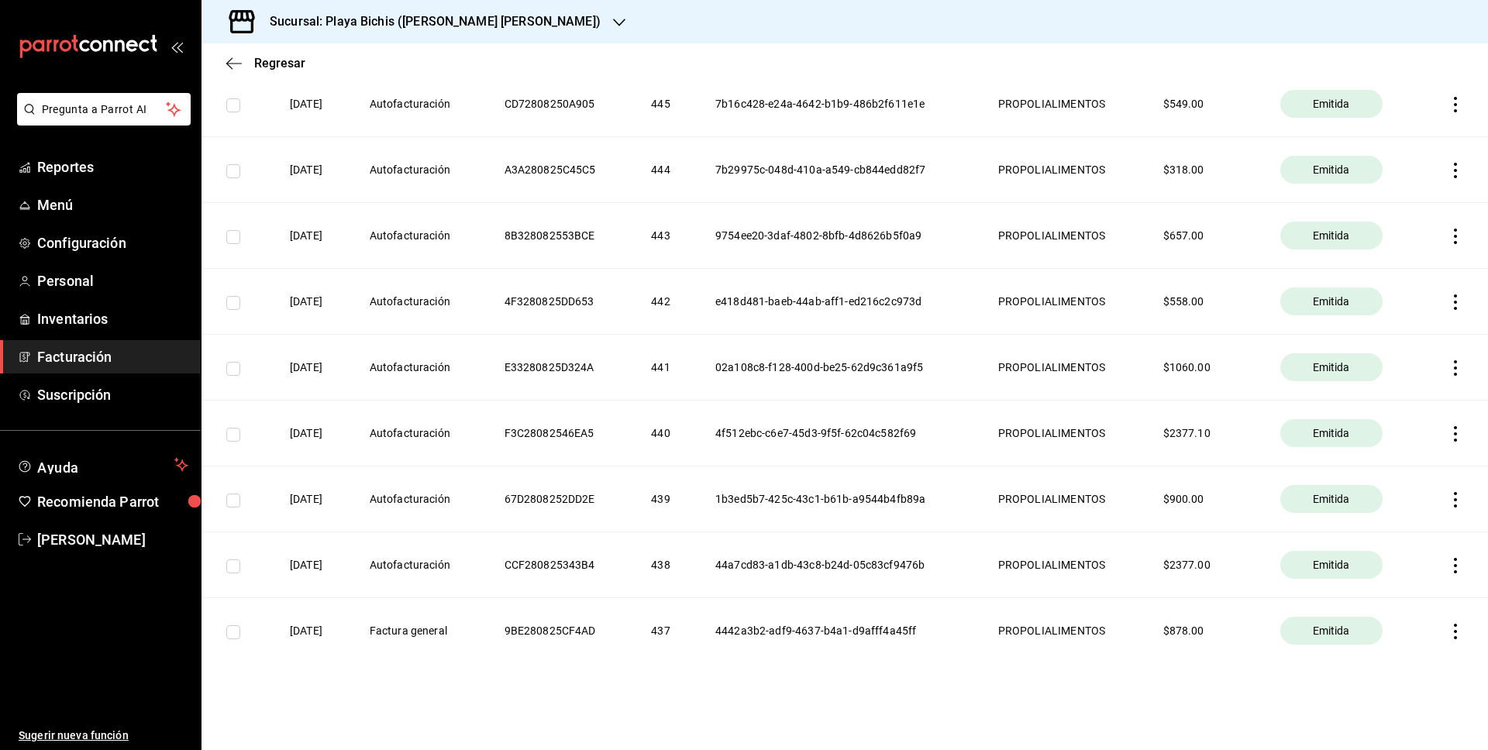
click at [1455, 632] on icon "button" at bounding box center [1455, 631] width 3 height 15
click at [1438, 595] on div "Descargar PDF" at bounding box center [1406, 593] width 74 height 12
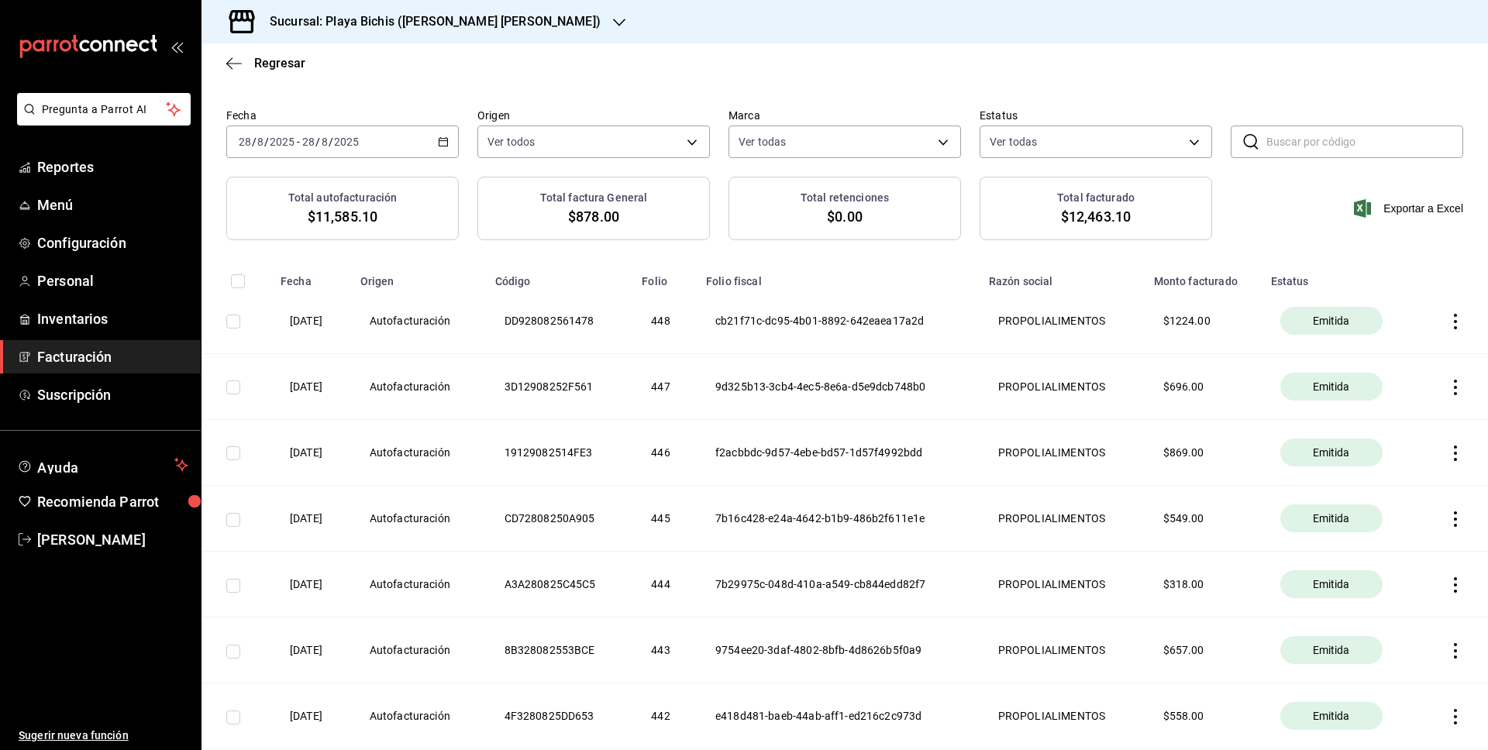
scroll to position [0, 0]
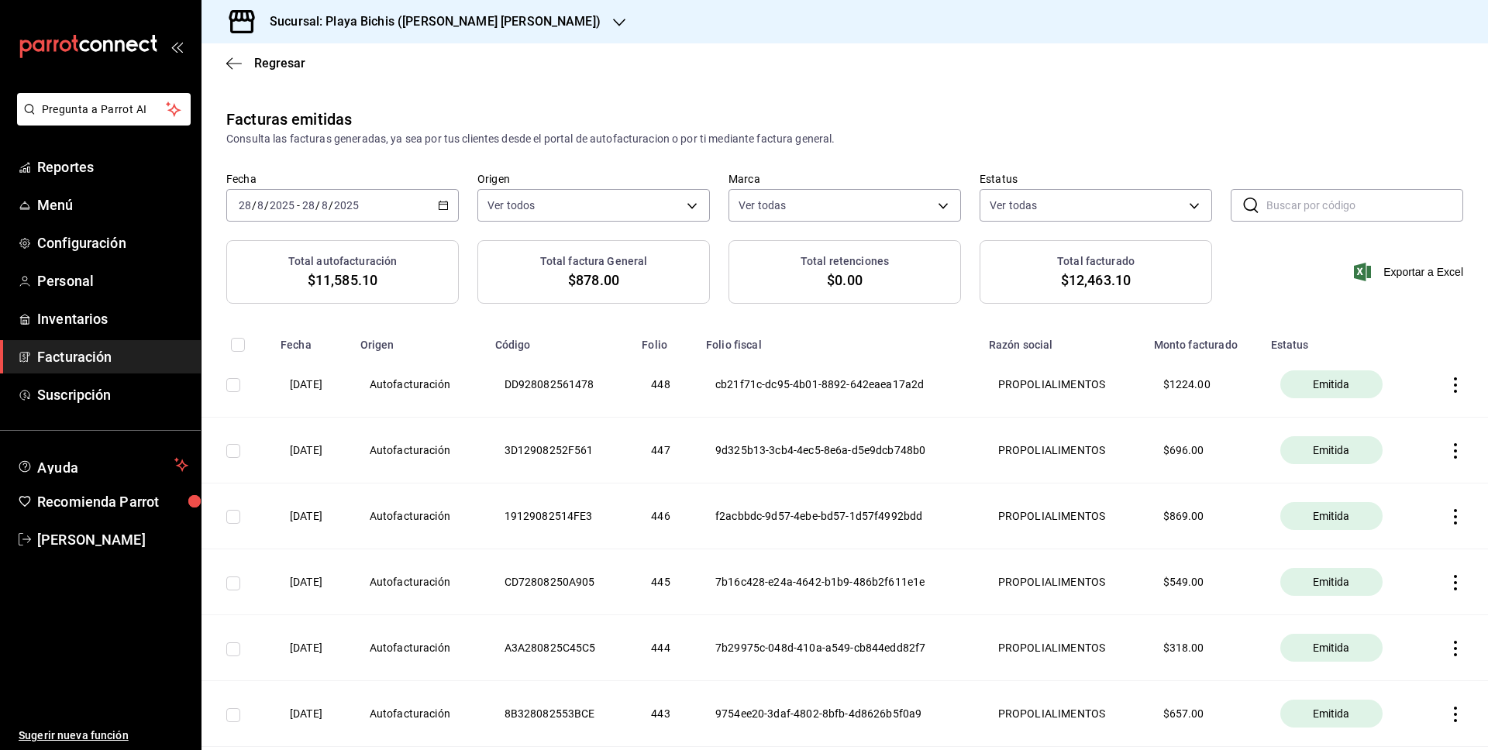
click at [447, 206] on \(Stroke\) "button" at bounding box center [443, 205] width 9 height 9
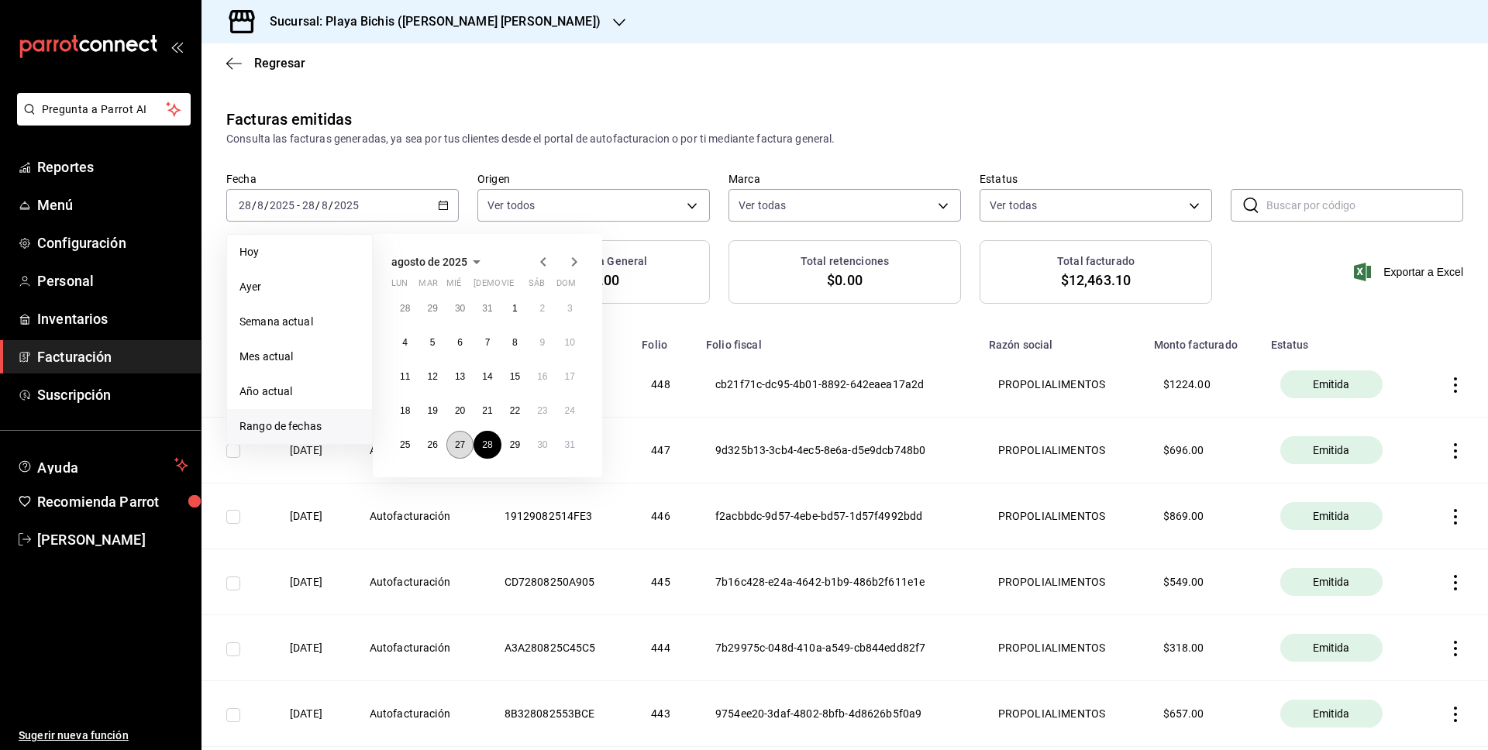
click at [460, 439] on abbr "27" at bounding box center [460, 444] width 10 height 11
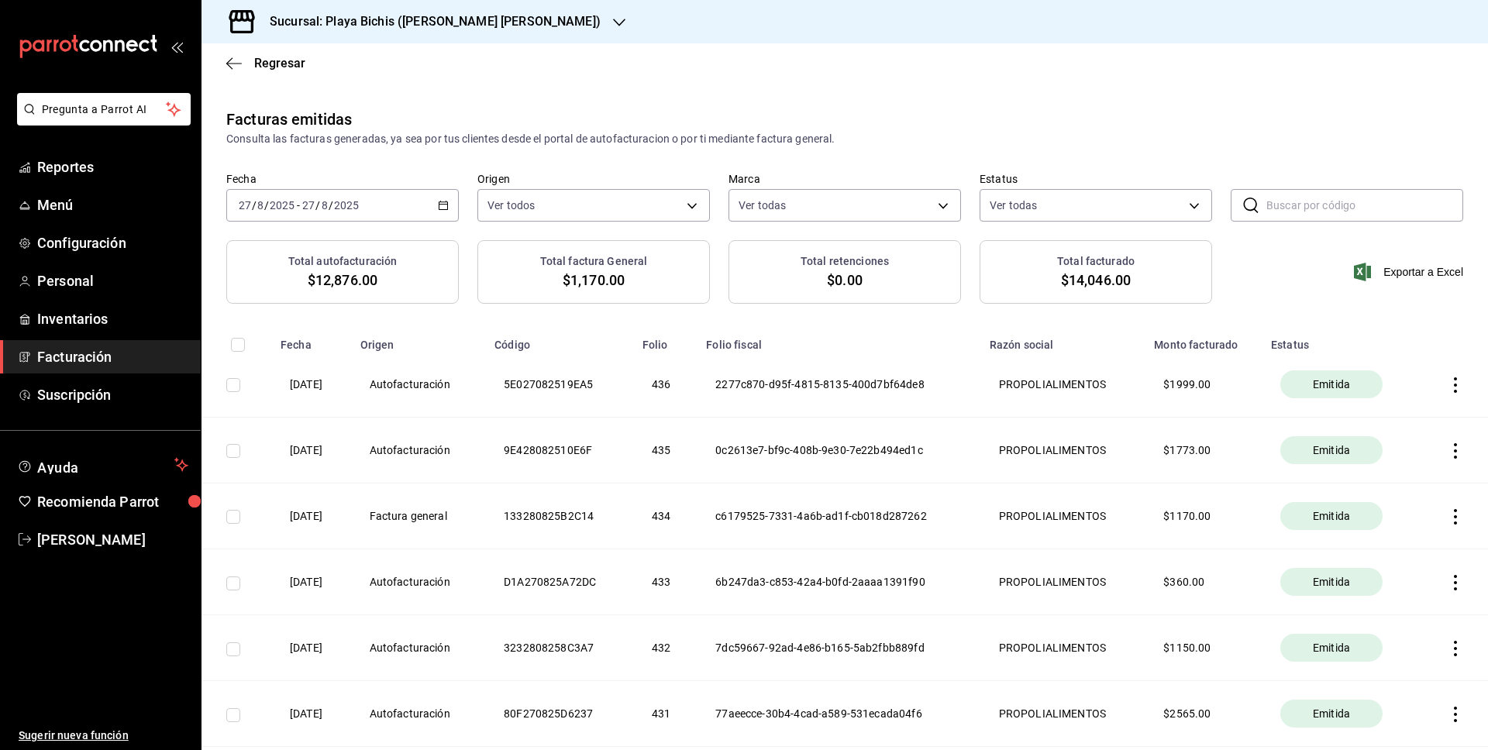
click at [444, 202] on icon "button" at bounding box center [443, 205] width 11 height 11
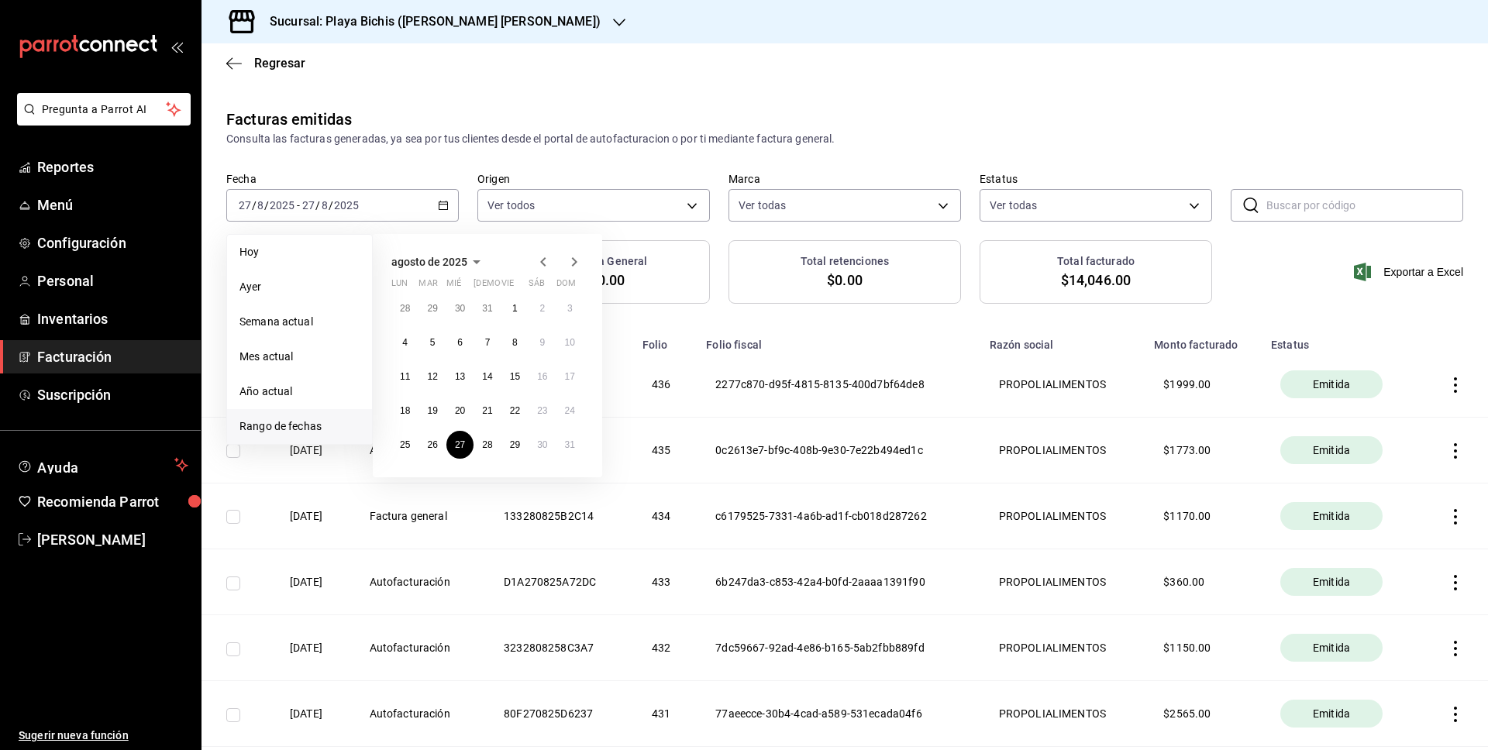
click at [574, 261] on icon "button" at bounding box center [574, 262] width 19 height 19
click at [546, 260] on icon "button" at bounding box center [543, 262] width 19 height 19
click at [489, 443] on abbr "28" at bounding box center [487, 444] width 10 height 11
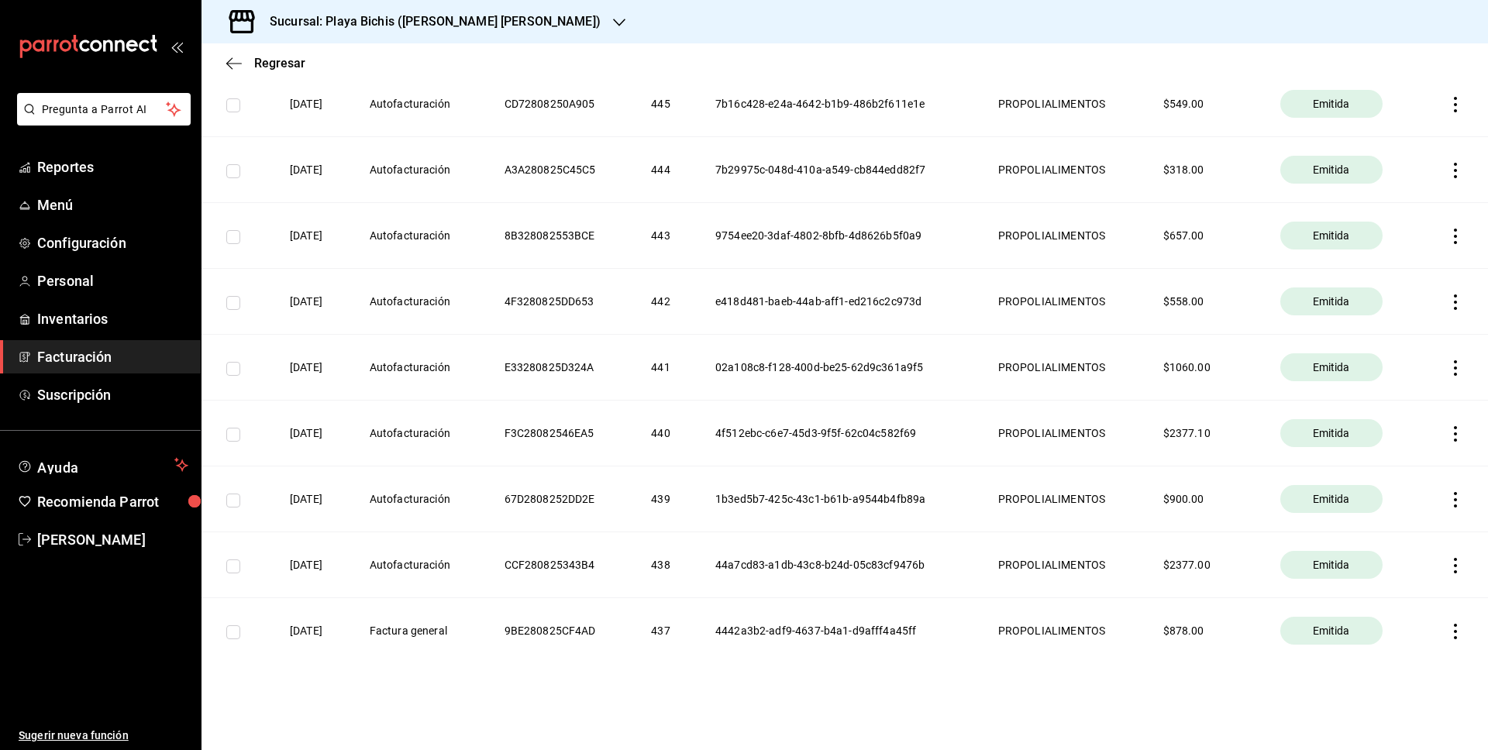
scroll to position [474, 0]
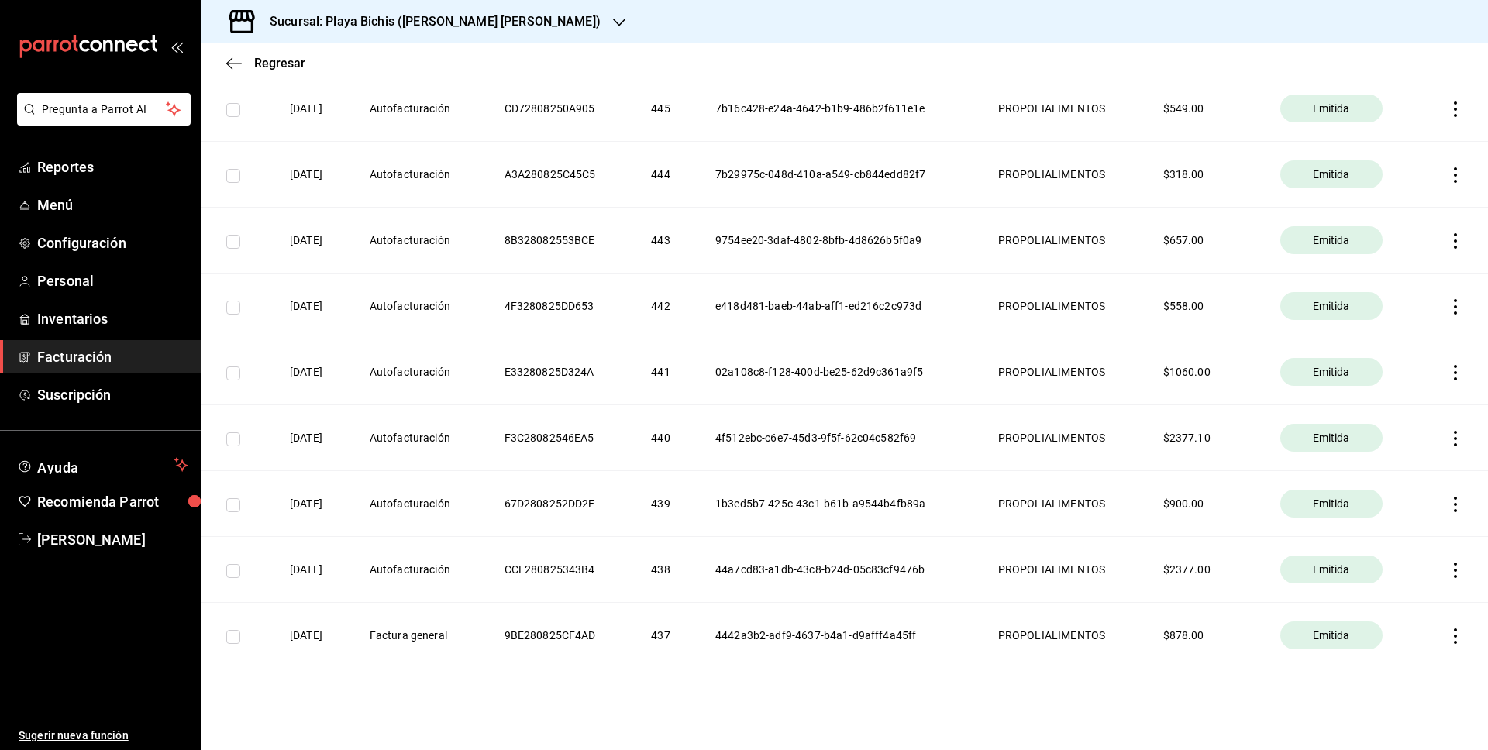
click at [1455, 575] on icon "button" at bounding box center [1455, 570] width 3 height 15
click at [1440, 539] on span "Descargar PDF" at bounding box center [1394, 532] width 98 height 15
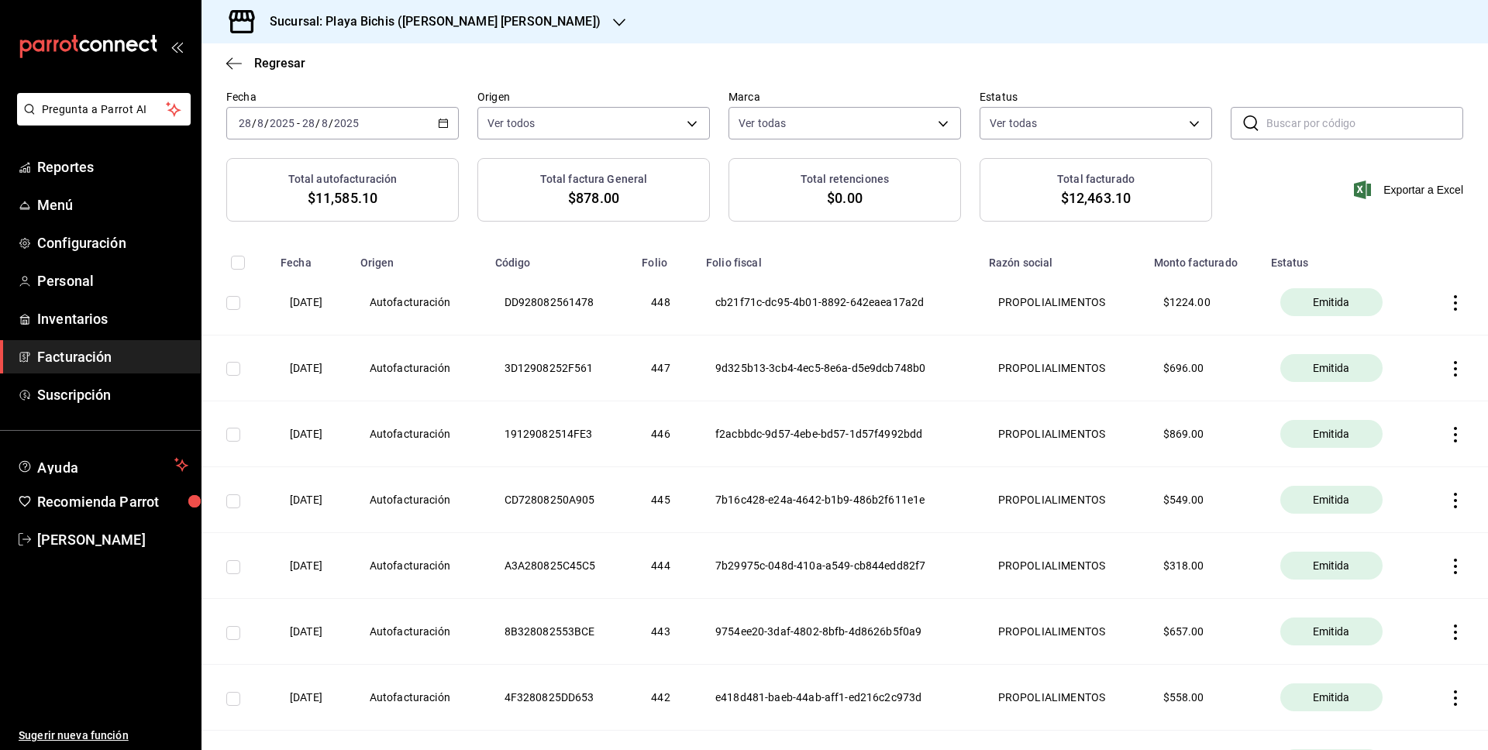
scroll to position [0, 0]
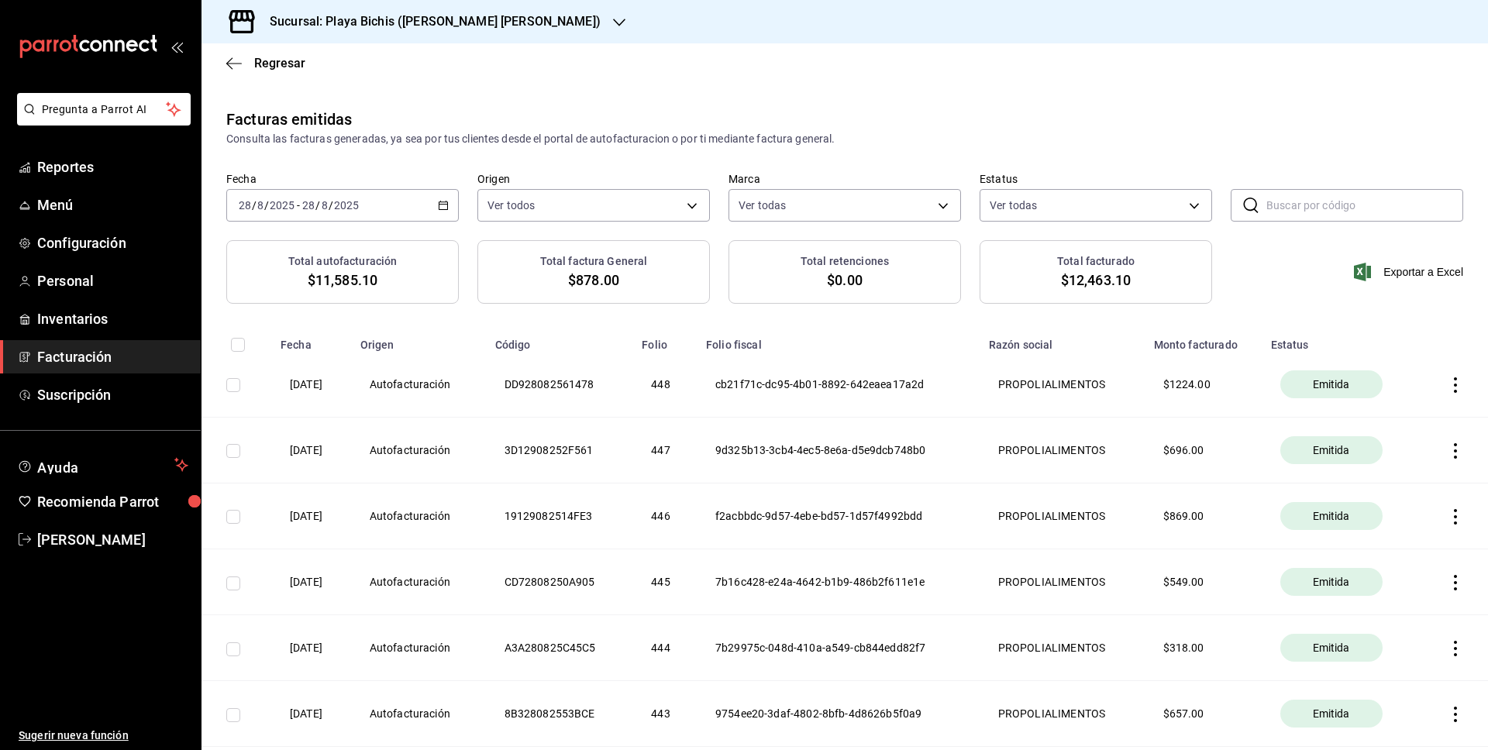
click at [440, 208] on icon "button" at bounding box center [443, 205] width 11 height 11
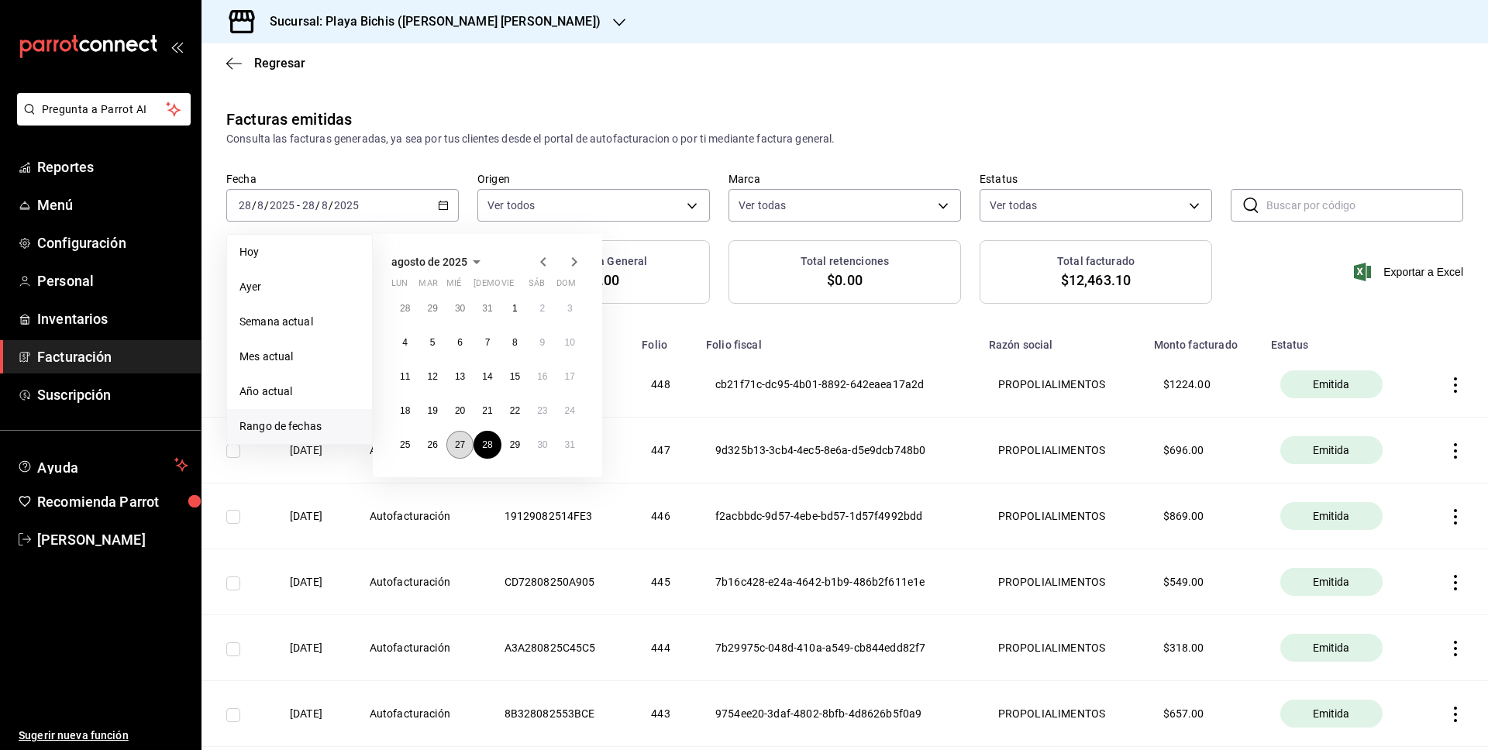
click at [464, 449] on abbr "27" at bounding box center [460, 444] width 10 height 11
click at [487, 447] on abbr "28" at bounding box center [487, 444] width 10 height 11
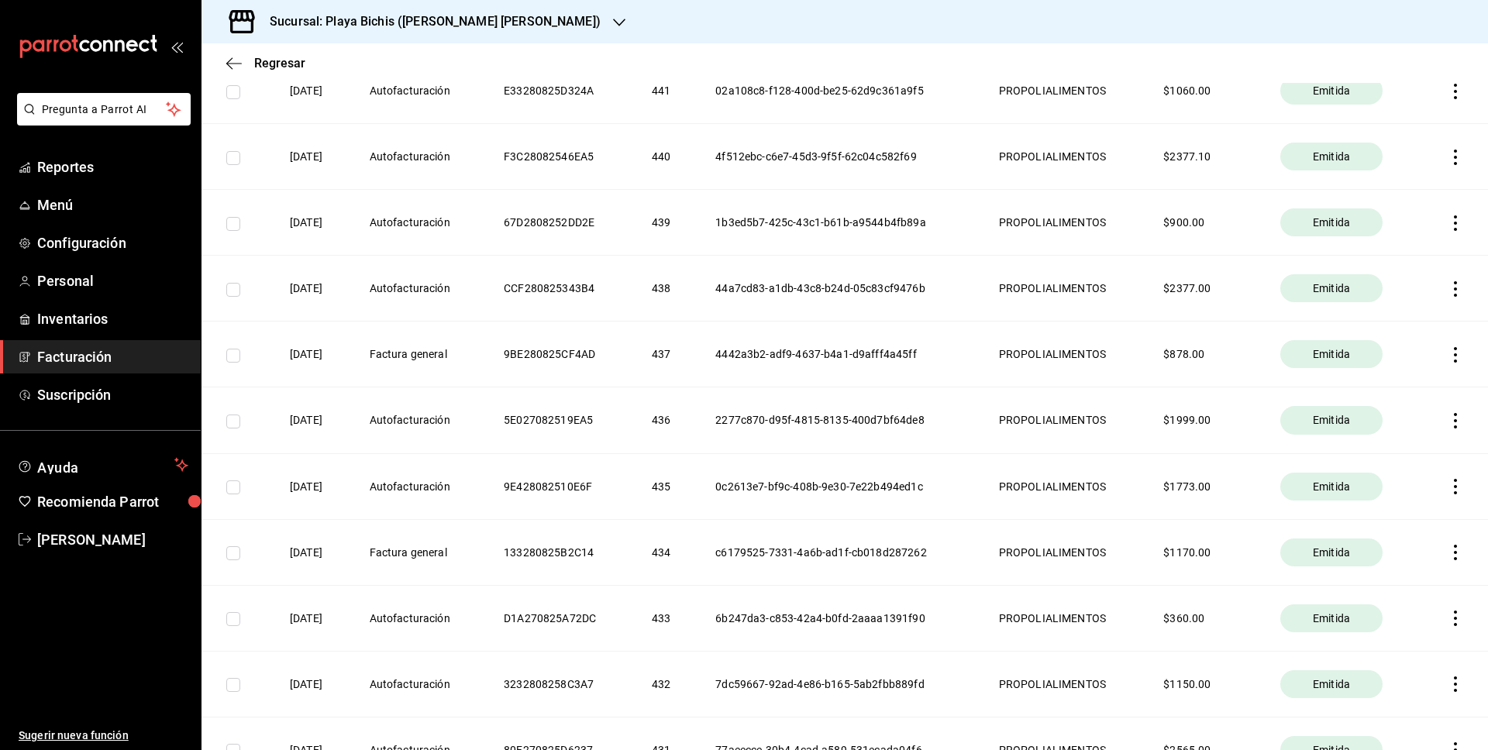
scroll to position [753, 0]
click at [1455, 427] on icon "button" at bounding box center [1455, 422] width 15 height 15
click at [652, 432] on div at bounding box center [744, 375] width 1488 height 750
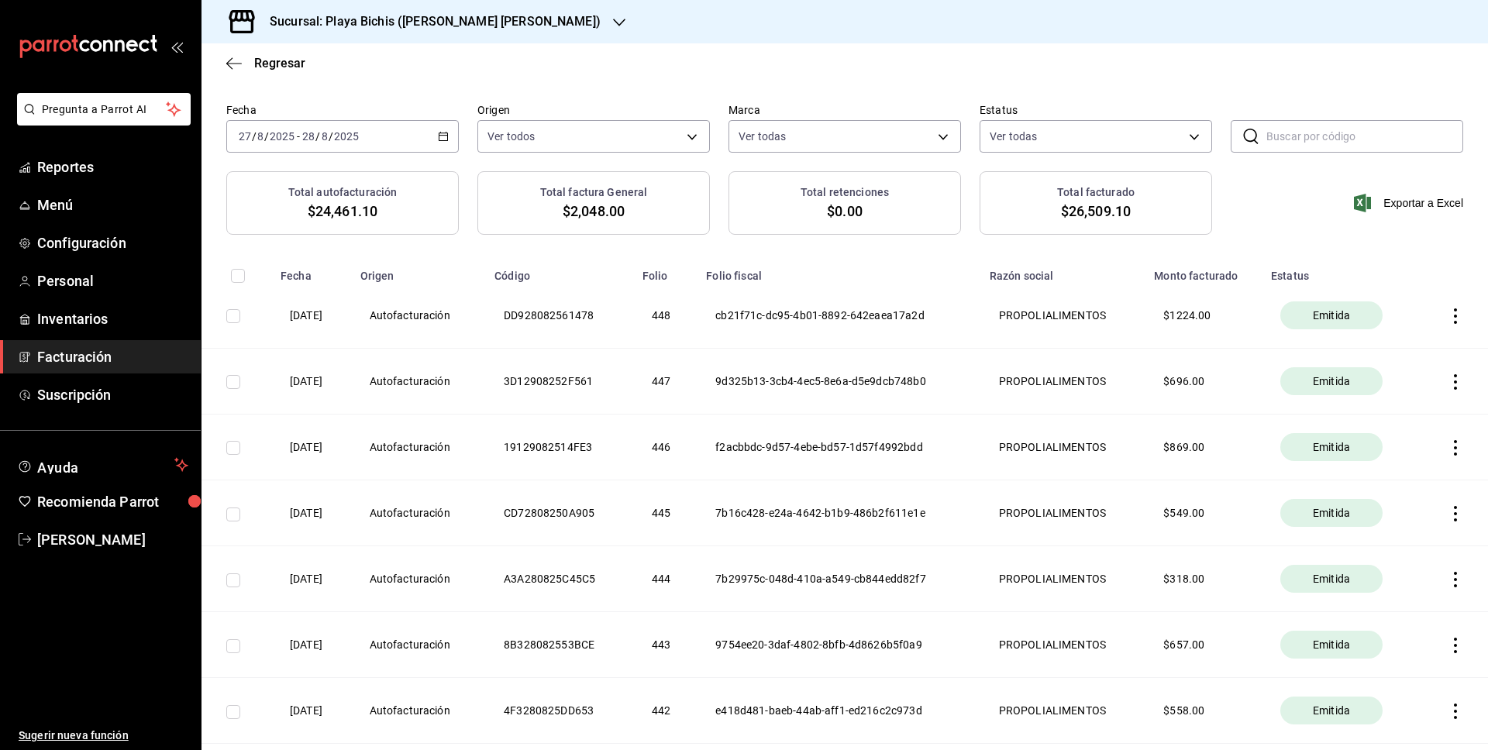
scroll to position [0, 0]
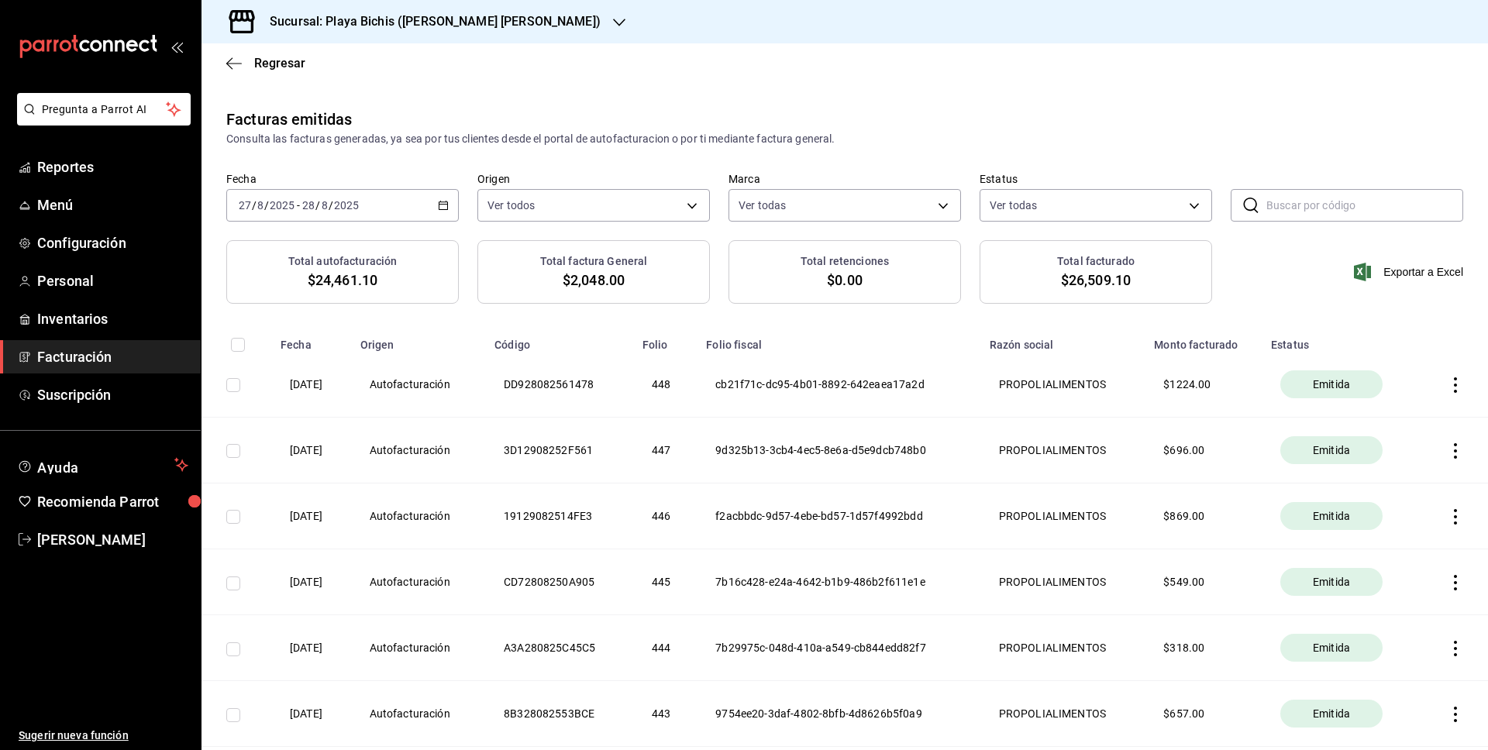
click at [446, 203] on icon "button" at bounding box center [443, 205] width 11 height 11
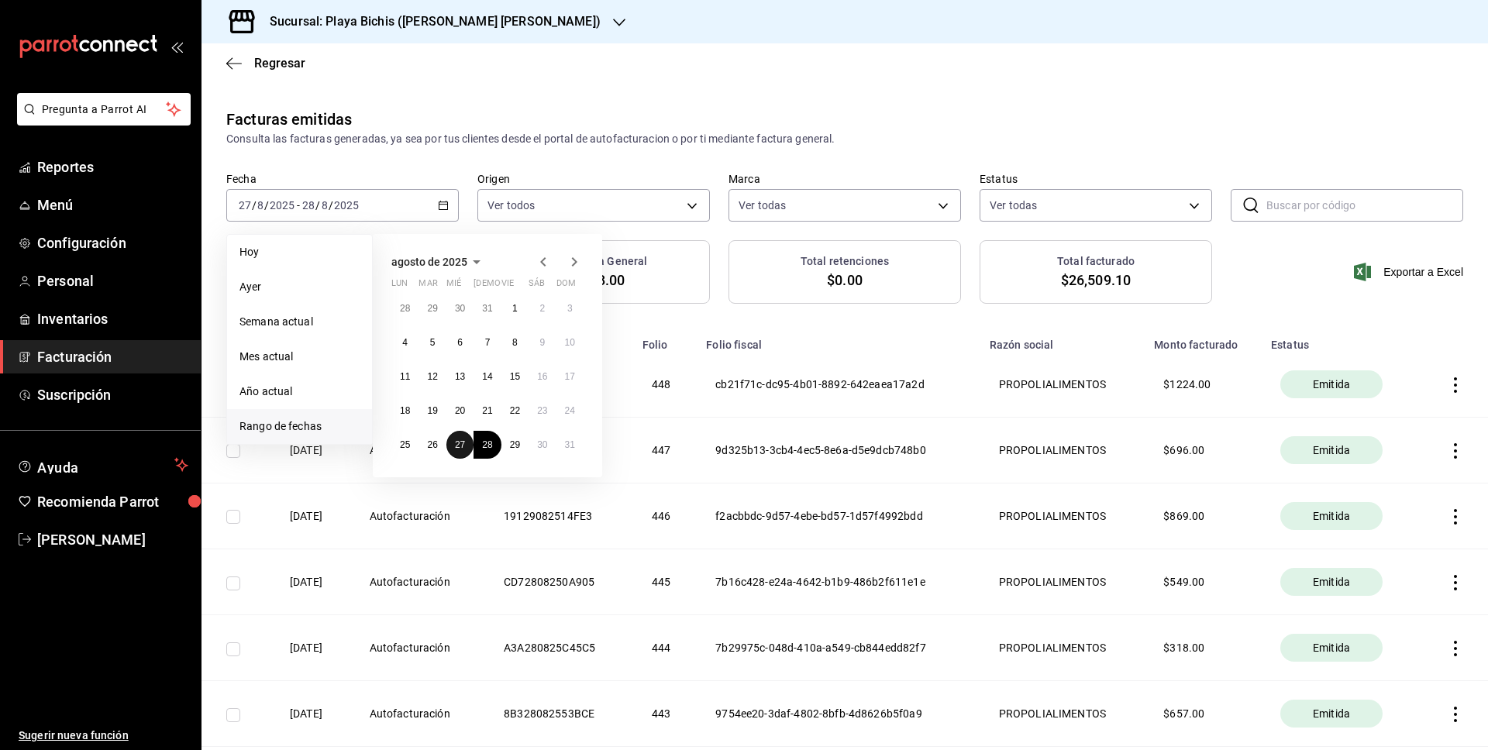
click at [456, 443] on abbr "27" at bounding box center [460, 444] width 10 height 11
click at [456, 444] on abbr "27" at bounding box center [460, 444] width 10 height 11
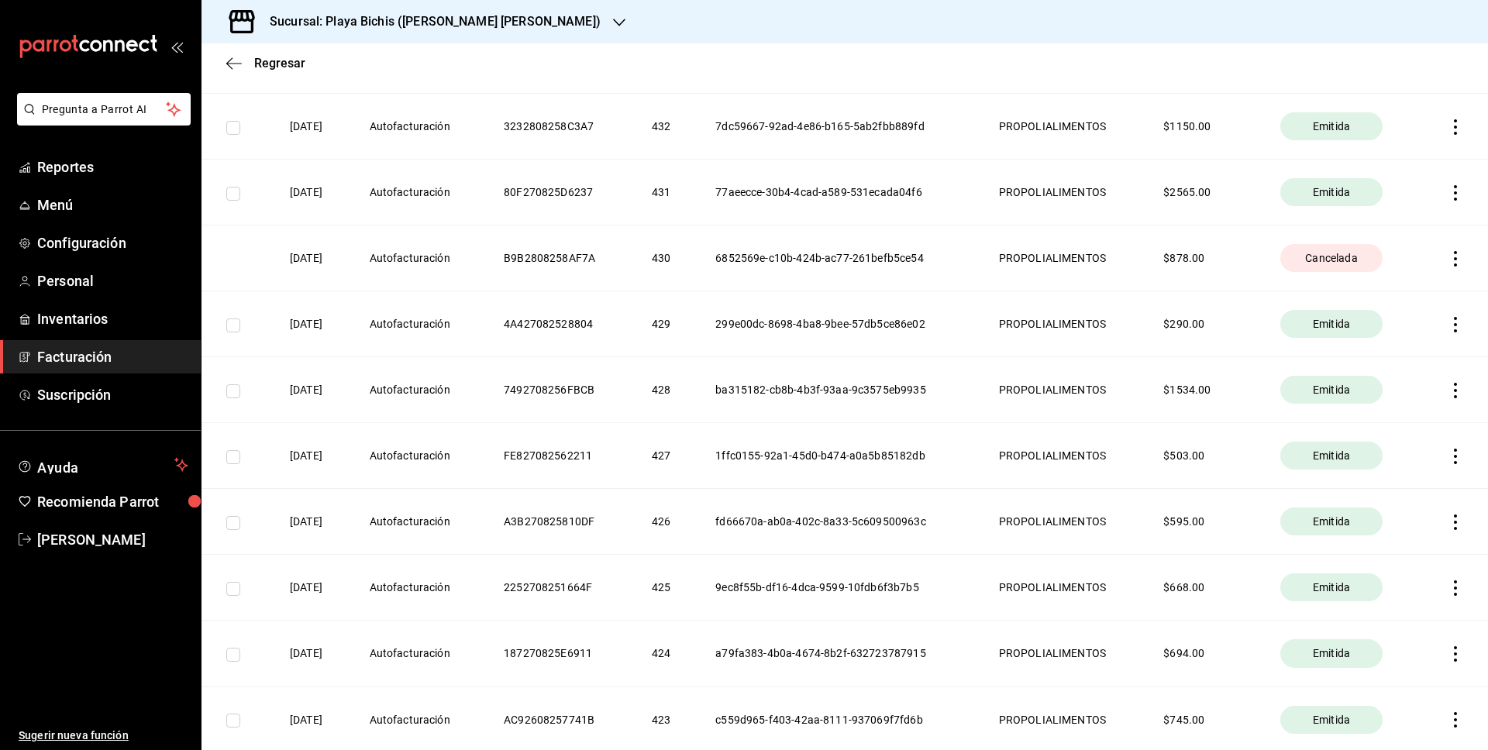
scroll to position [522, 0]
click at [1456, 258] on icon "button" at bounding box center [1455, 257] width 3 height 15
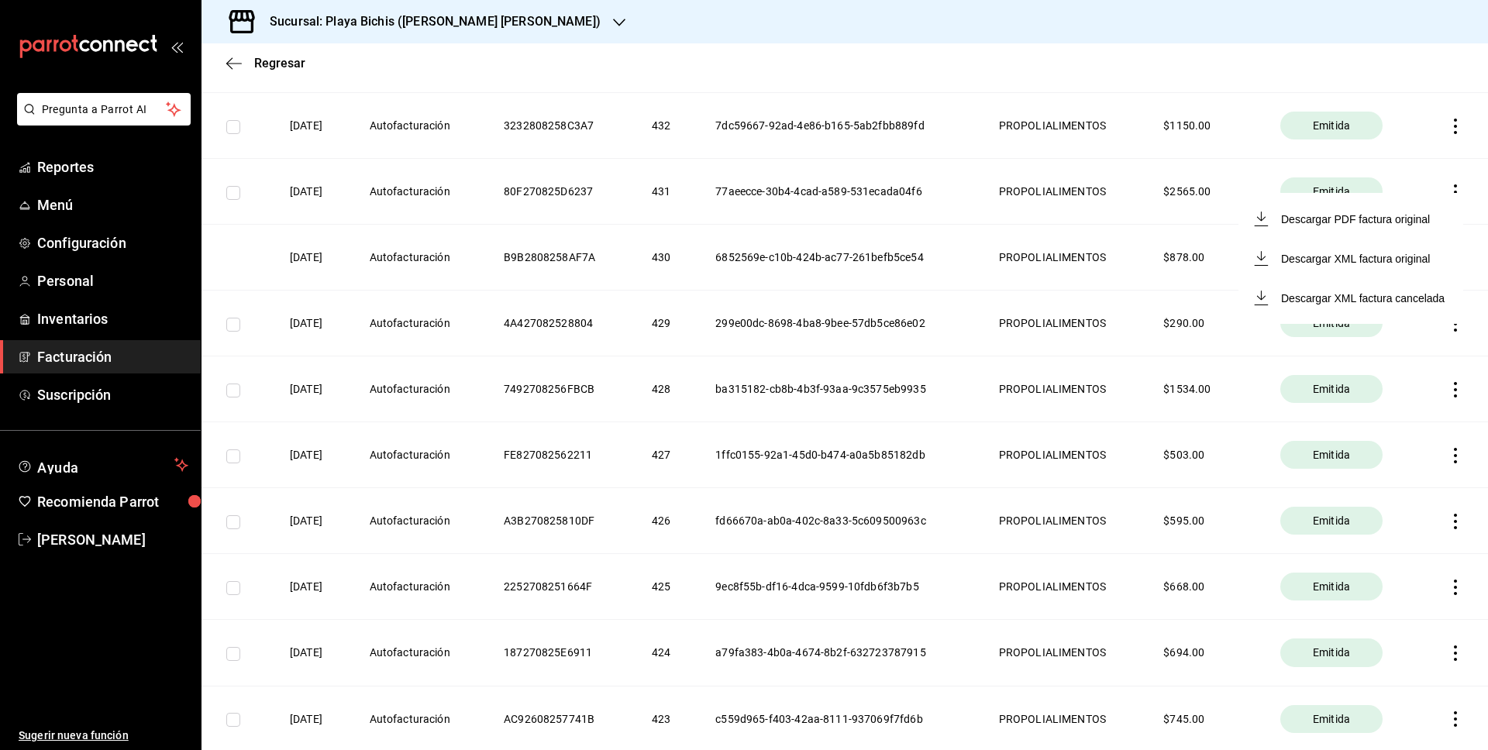
click at [1008, 265] on div at bounding box center [744, 375] width 1488 height 750
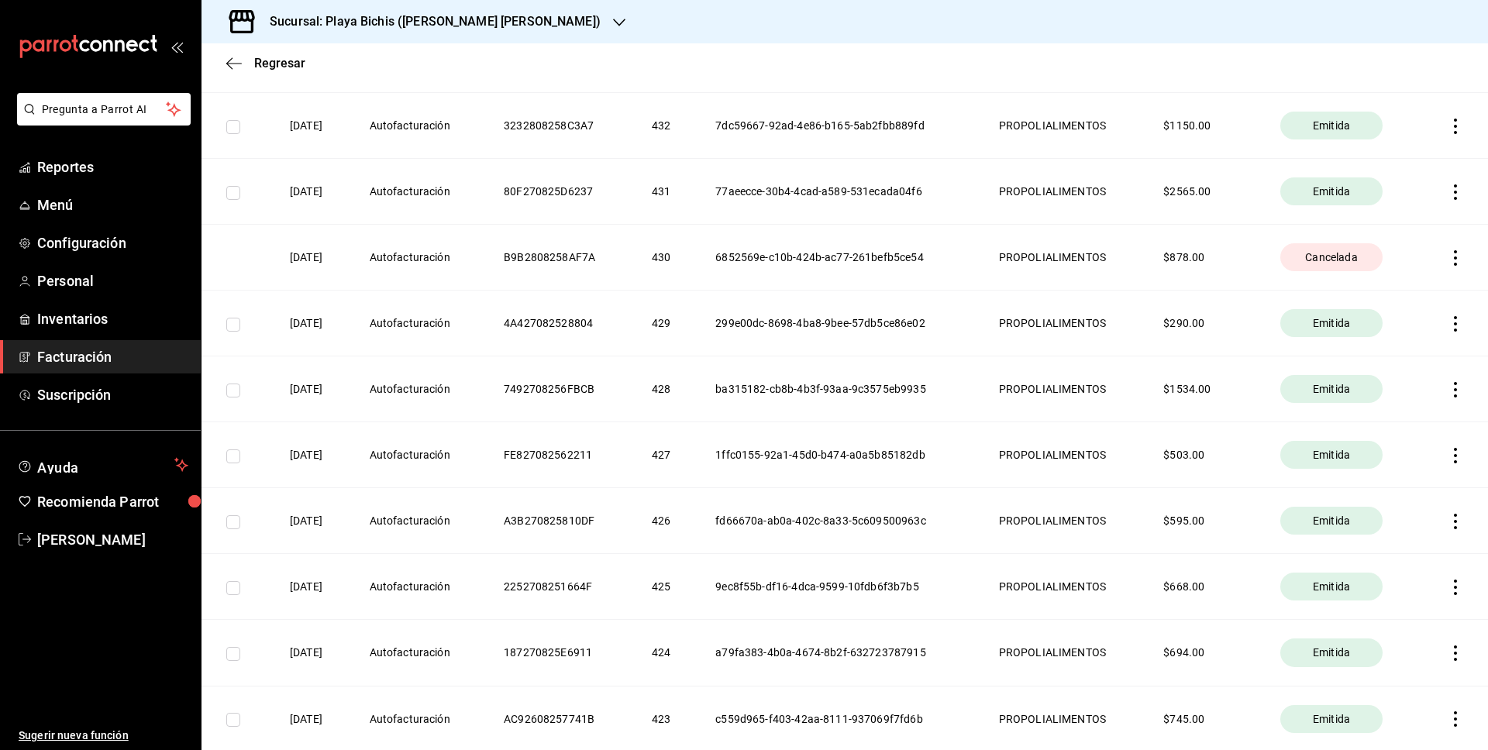
click at [1456, 260] on icon "button" at bounding box center [1455, 257] width 15 height 15
